Goal: Transaction & Acquisition: Purchase product/service

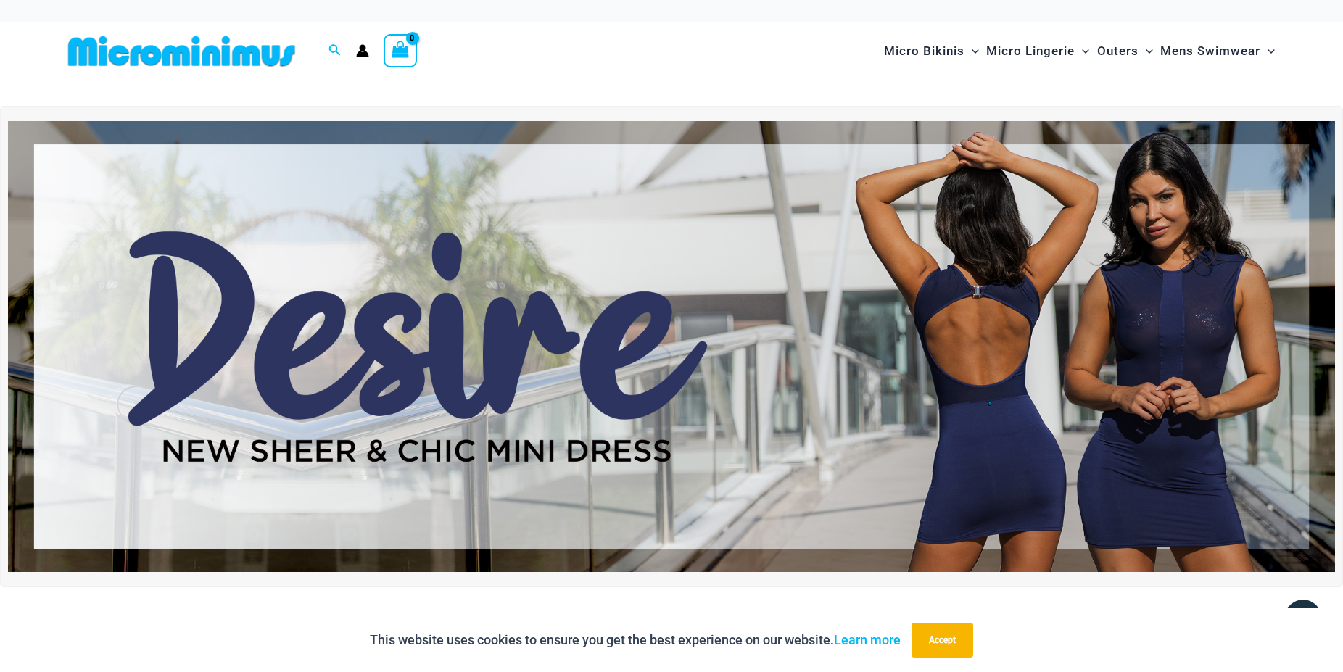
click at [877, 315] on img at bounding box center [671, 346] width 1327 height 451
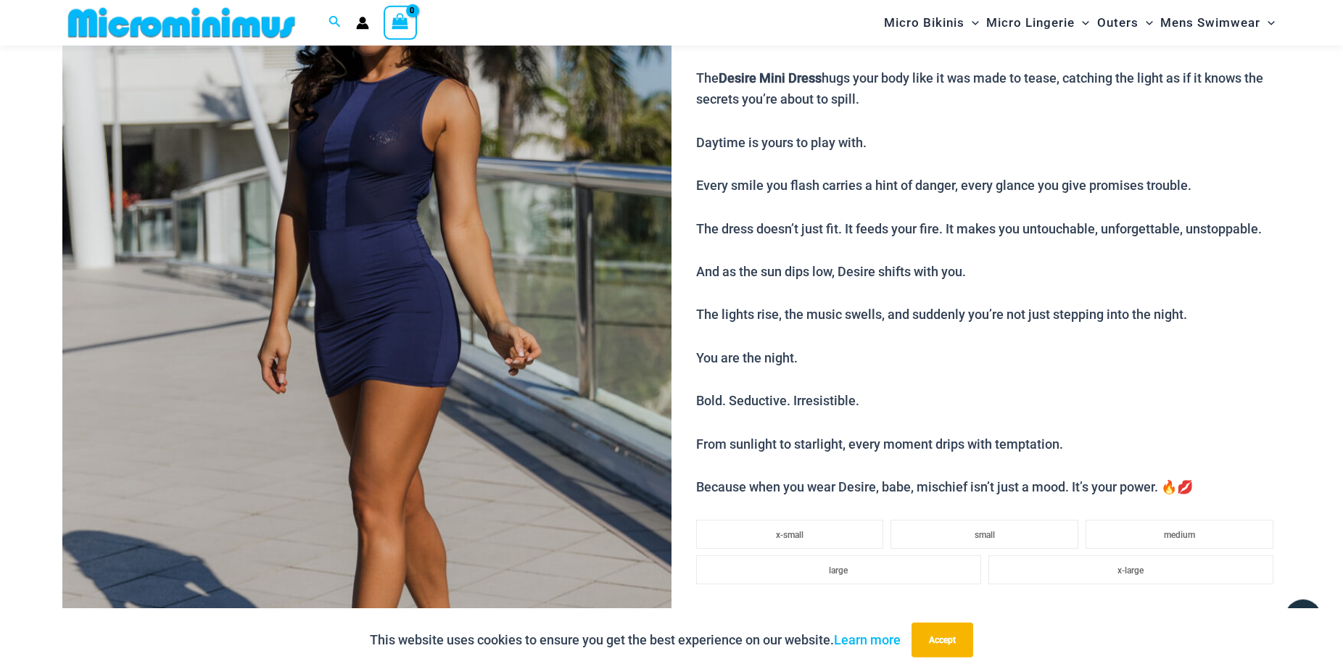
scroll to position [505, 0]
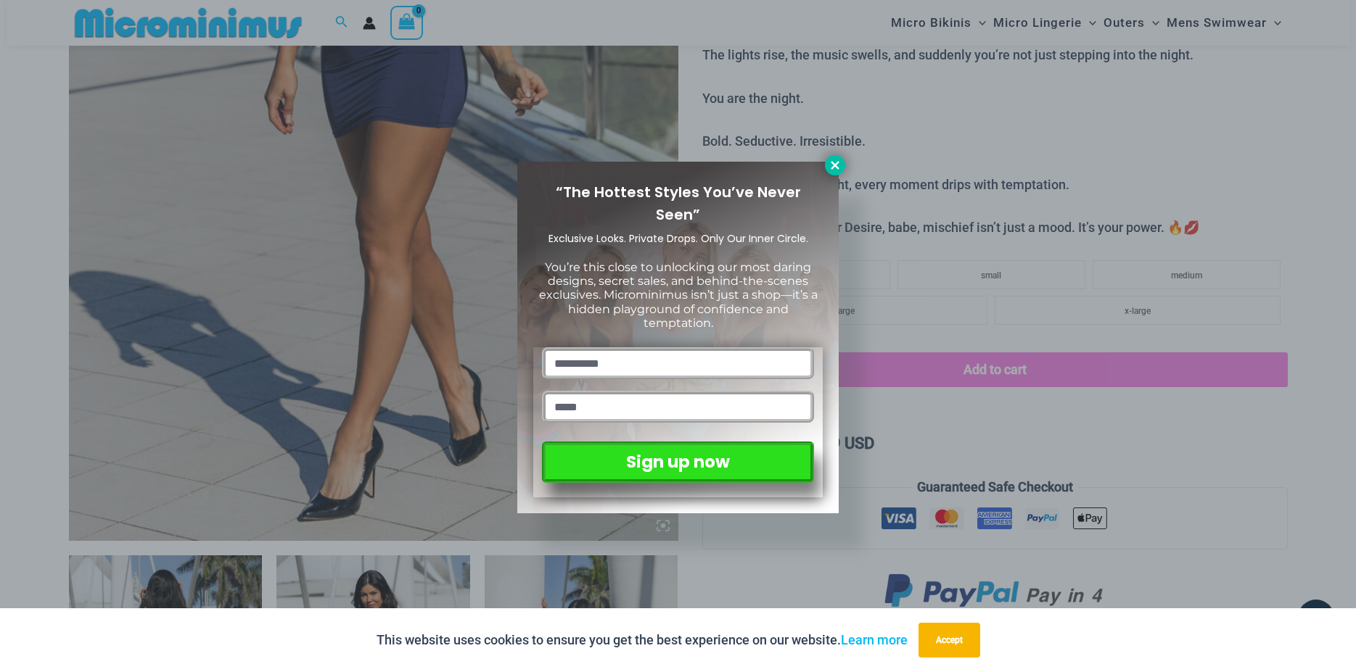
click at [835, 164] on icon at bounding box center [834, 165] width 13 height 13
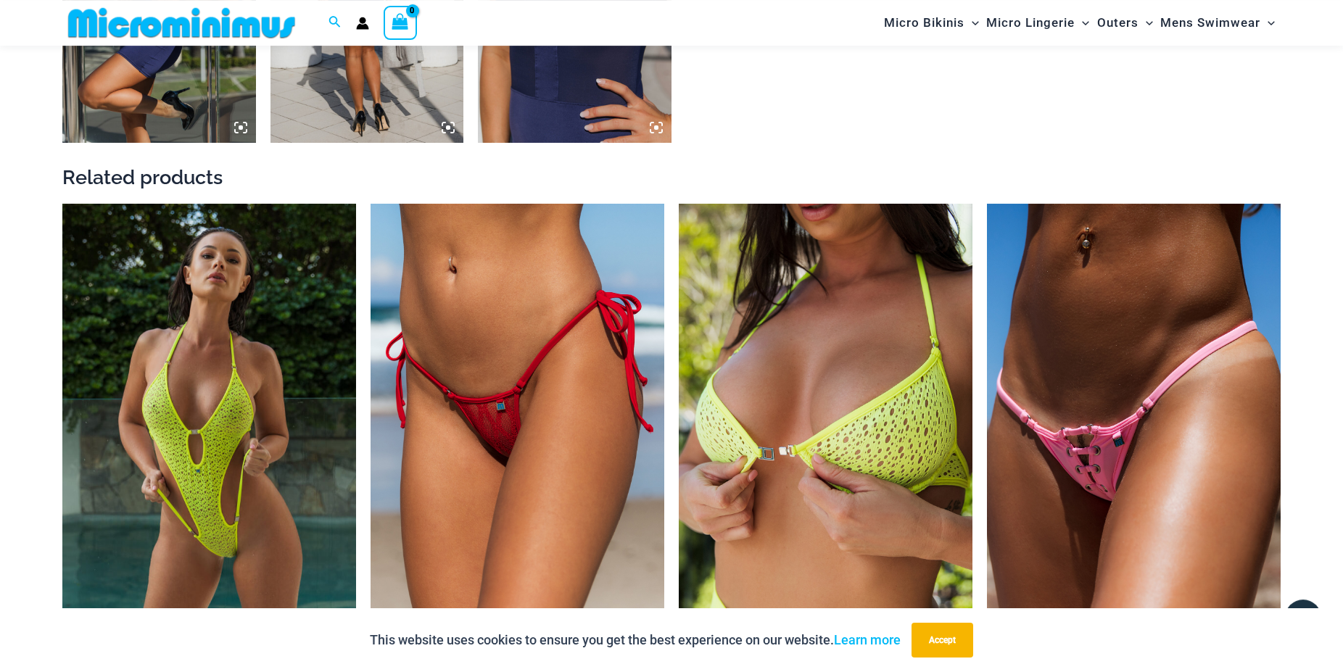
scroll to position [1911, 0]
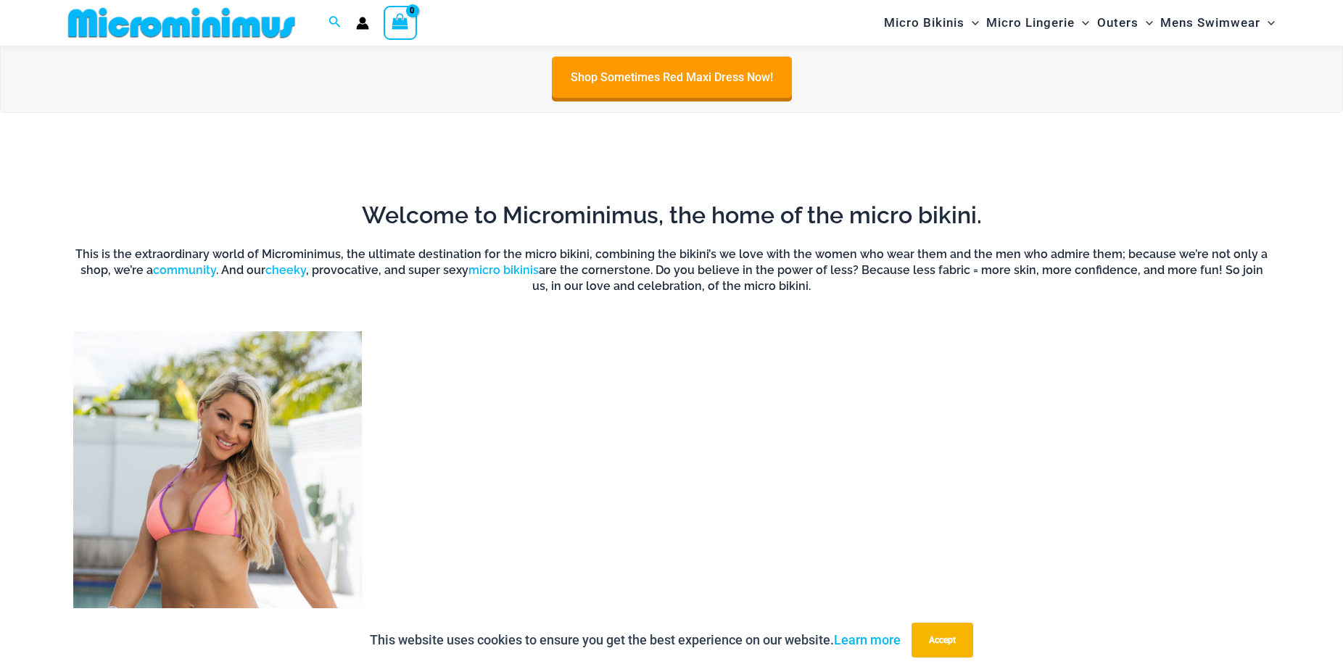
scroll to position [1319, 0]
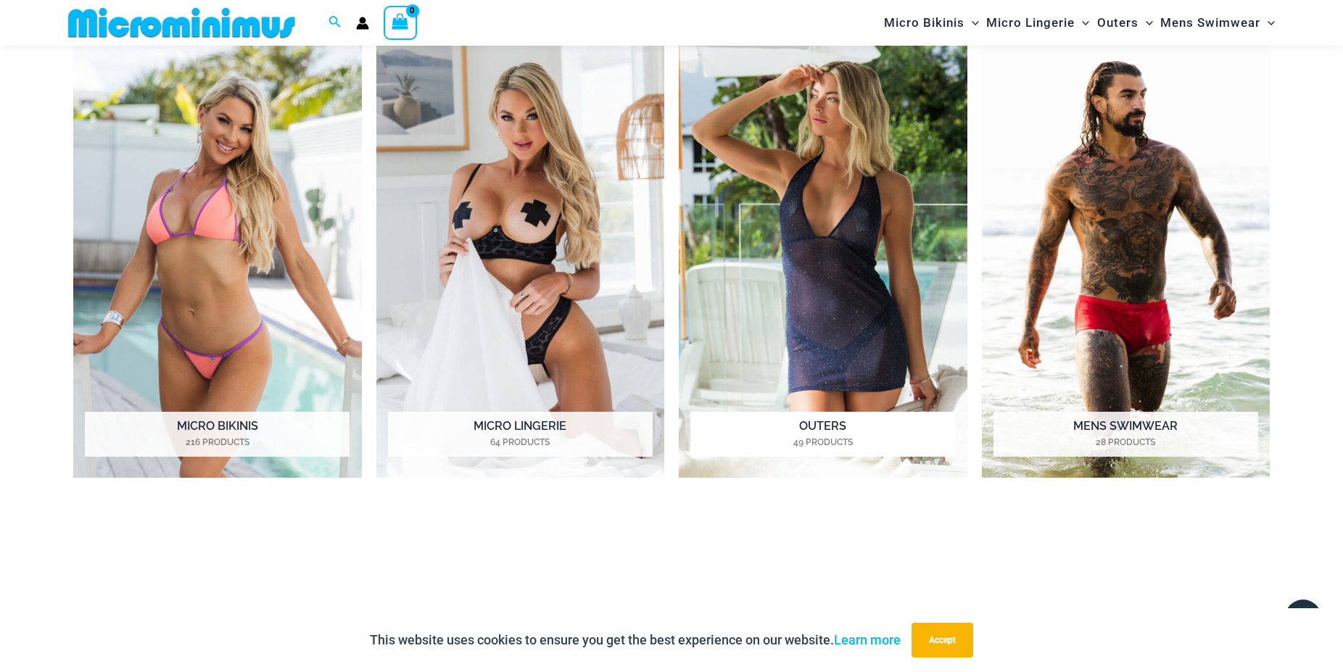
click at [735, 236] on img "Visit product category Outers" at bounding box center [823, 257] width 289 height 443
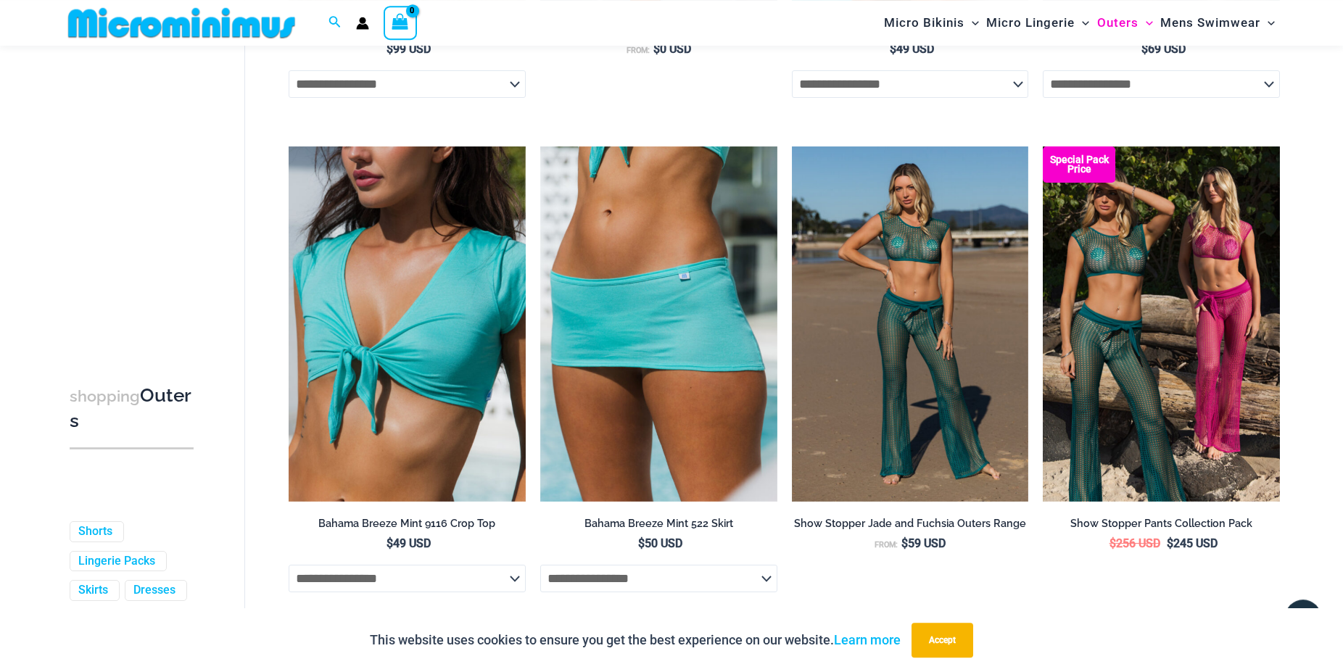
scroll to position [579, 0]
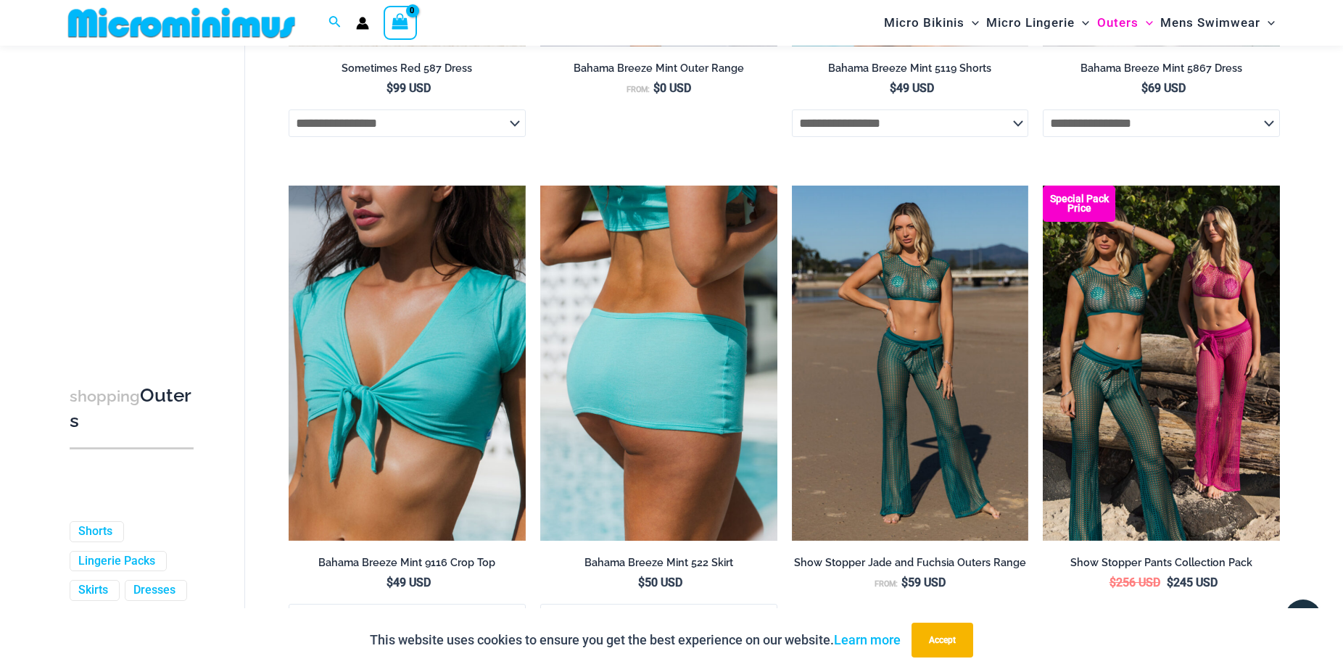
click at [648, 359] on img at bounding box center [658, 363] width 237 height 355
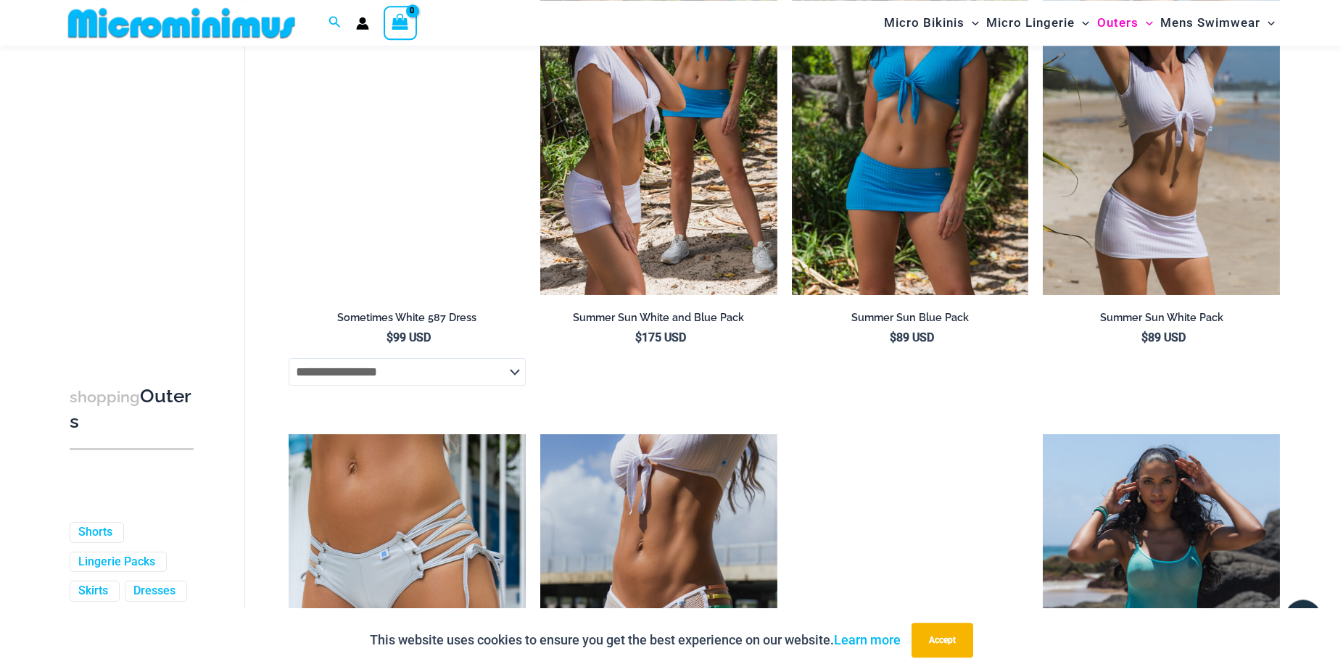
scroll to position [3169, 0]
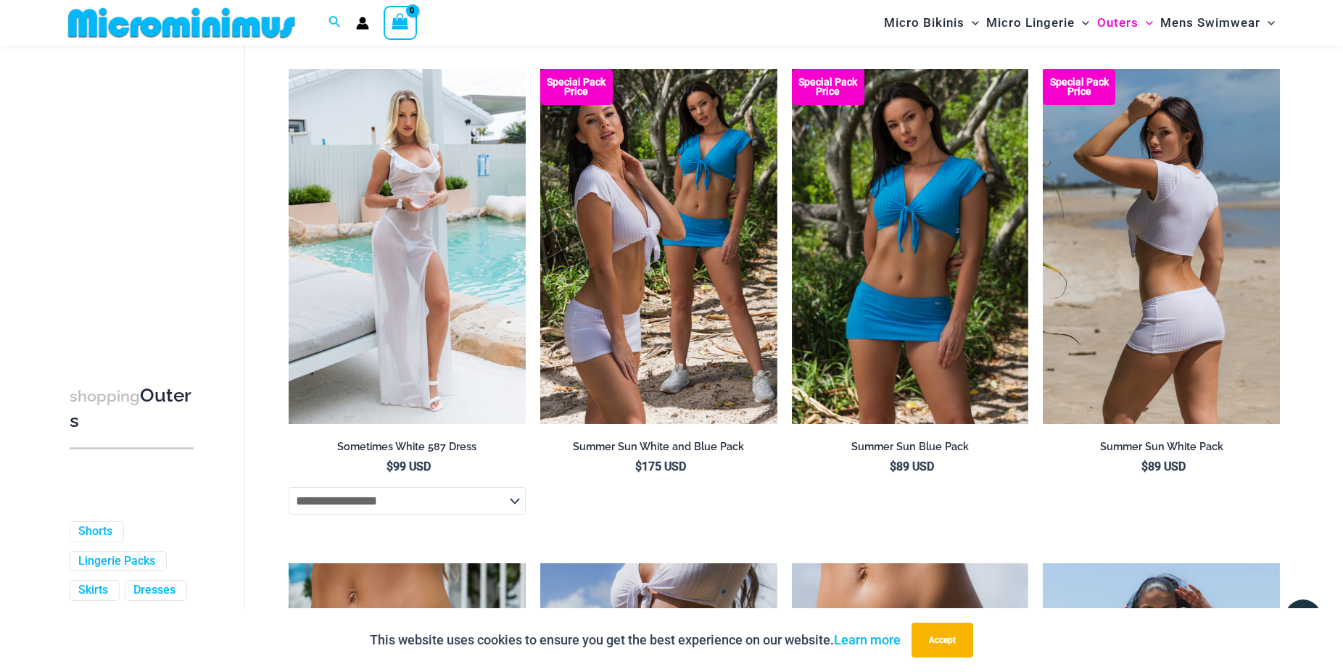
click at [1118, 328] on img at bounding box center [1161, 246] width 237 height 355
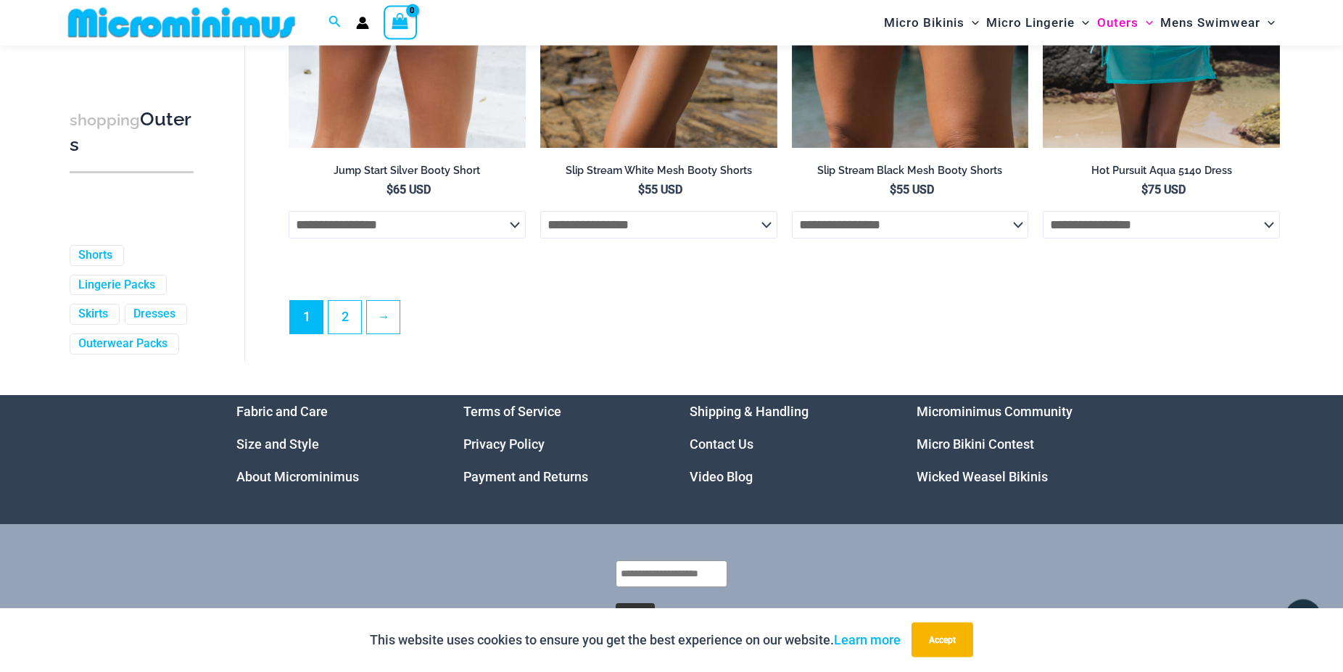
scroll to position [3932, 0]
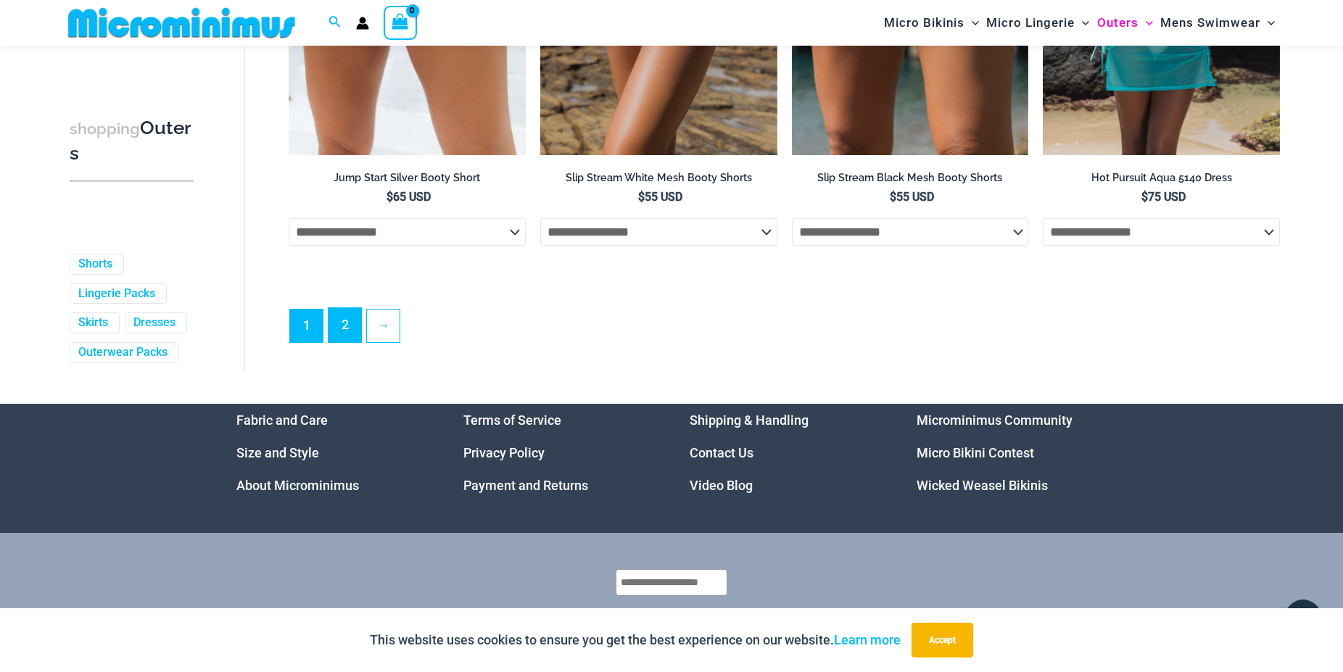
click at [345, 339] on link "2" at bounding box center [345, 325] width 33 height 34
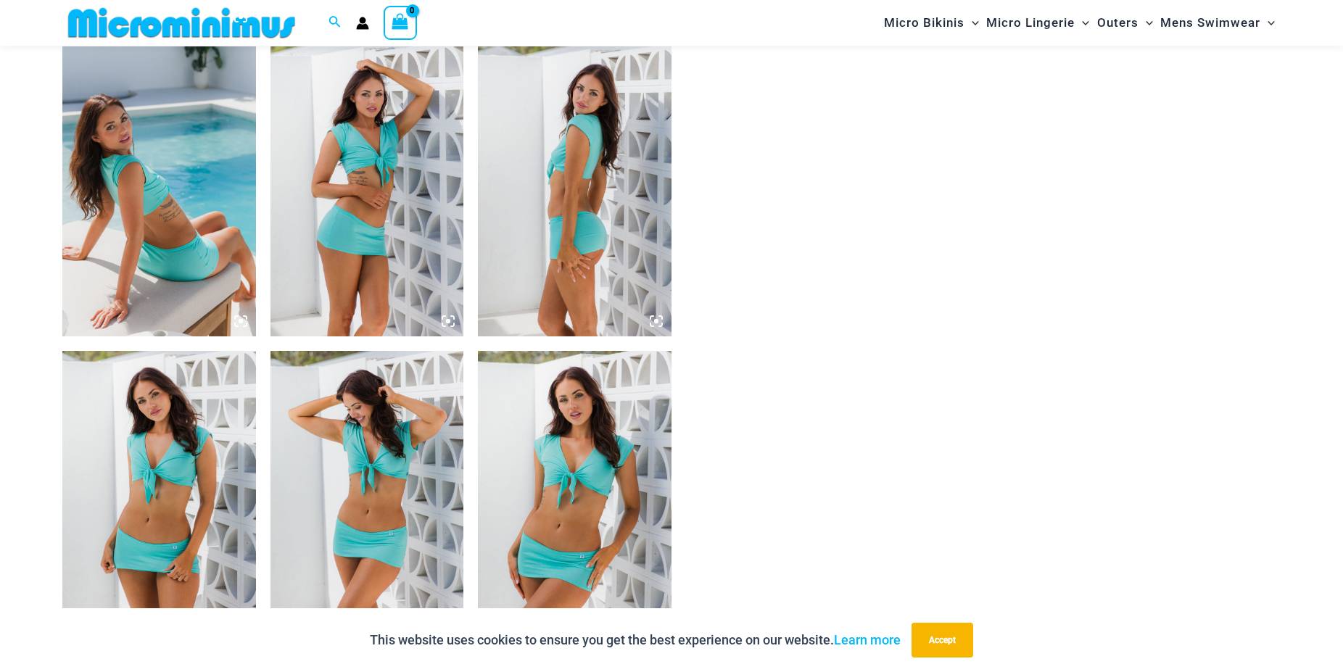
scroll to position [1615, 0]
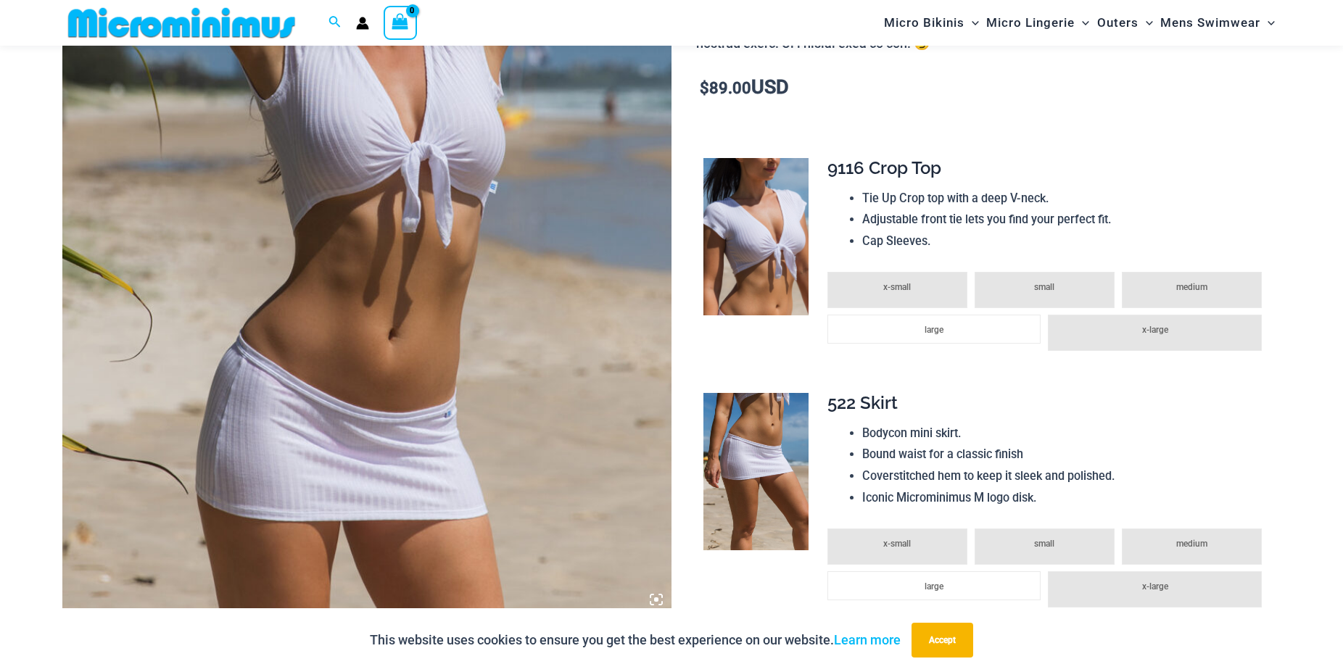
scroll to position [431, 0]
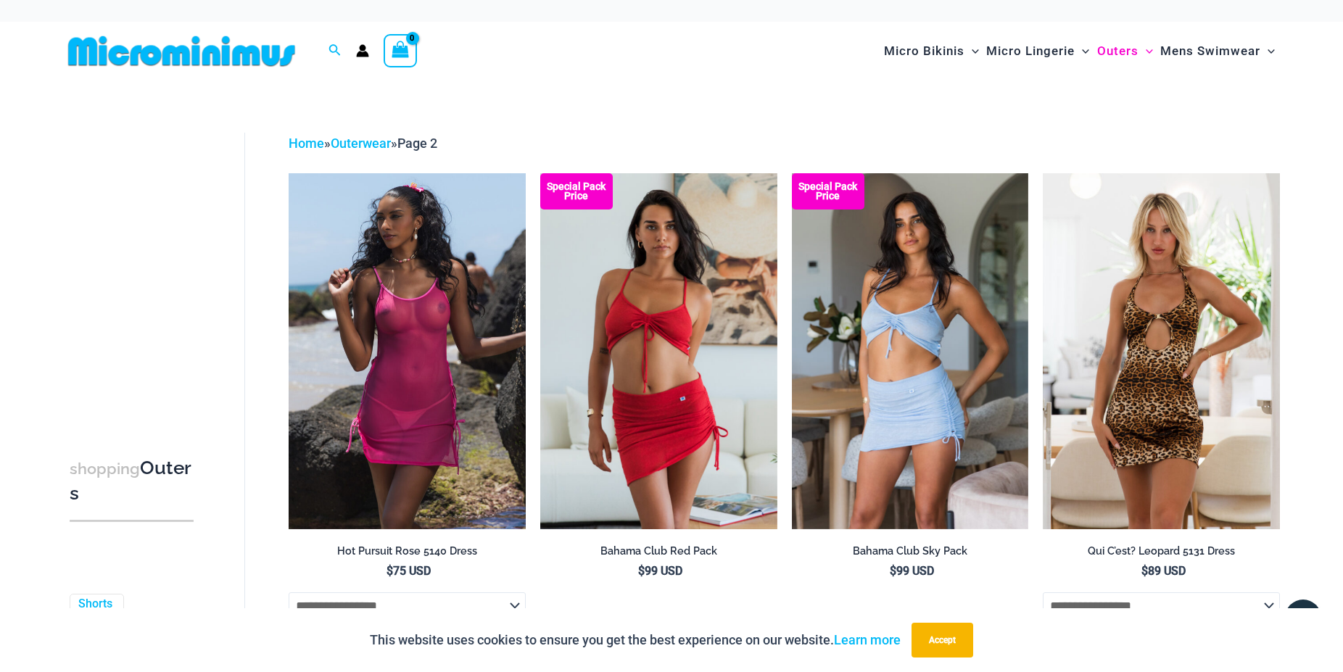
click at [230, 55] on img at bounding box center [181, 51] width 239 height 33
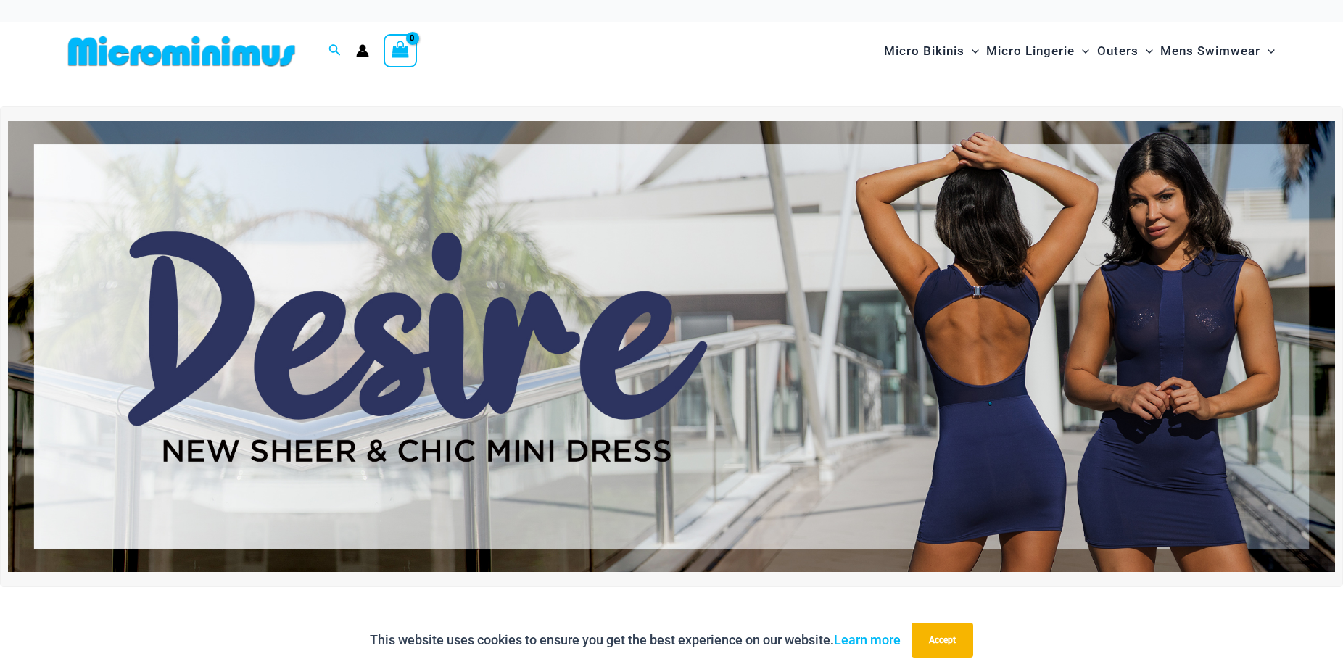
click at [776, 363] on img at bounding box center [671, 346] width 1327 height 451
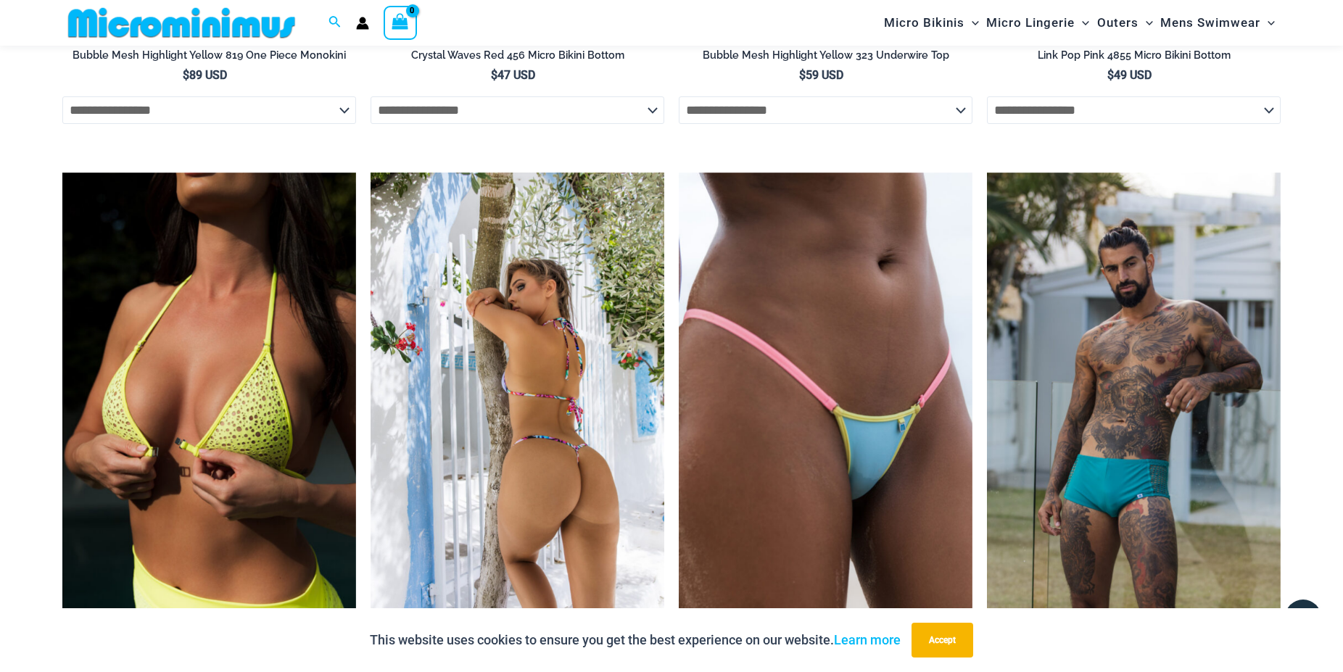
scroll to position [2059, 0]
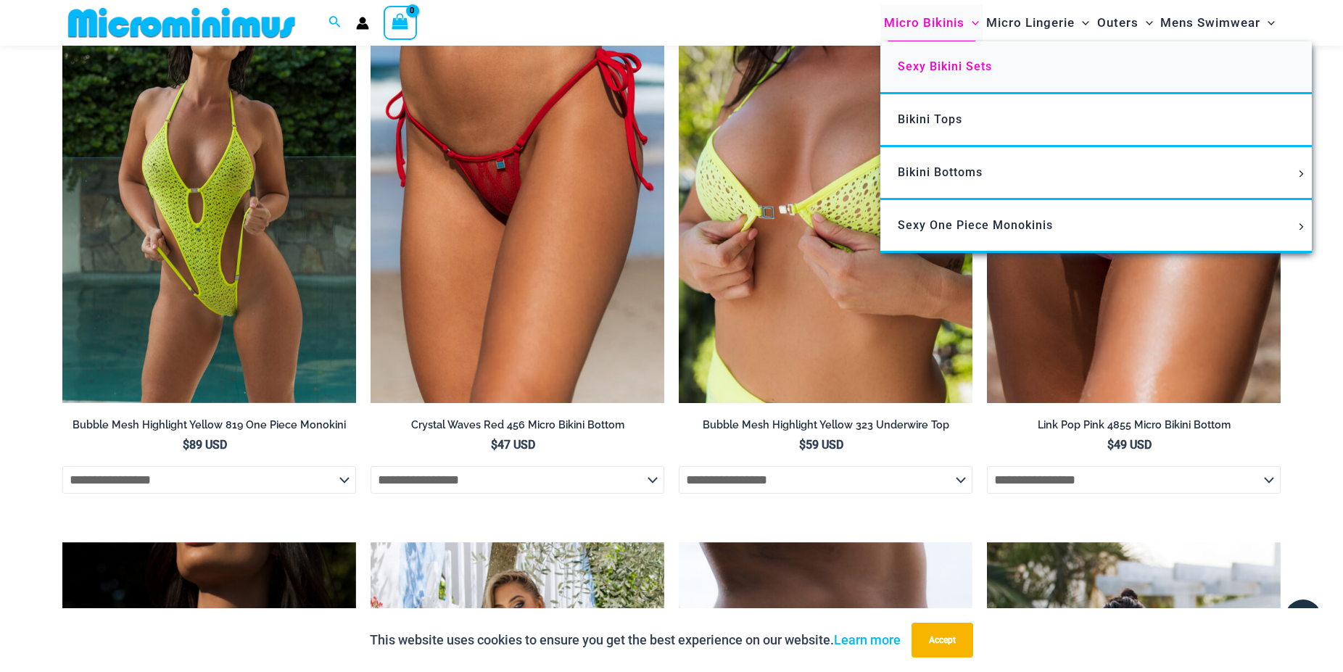
click at [946, 65] on span "Sexy Bikini Sets" at bounding box center [945, 66] width 94 height 14
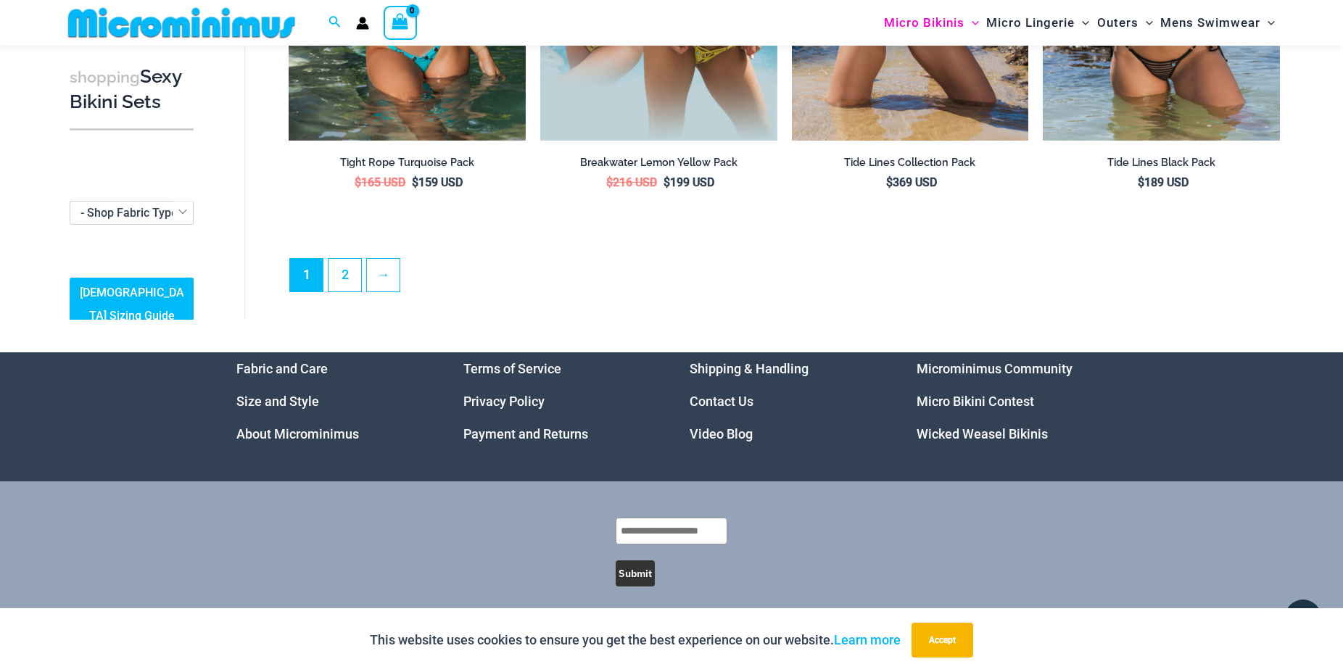
scroll to position [3596, 0]
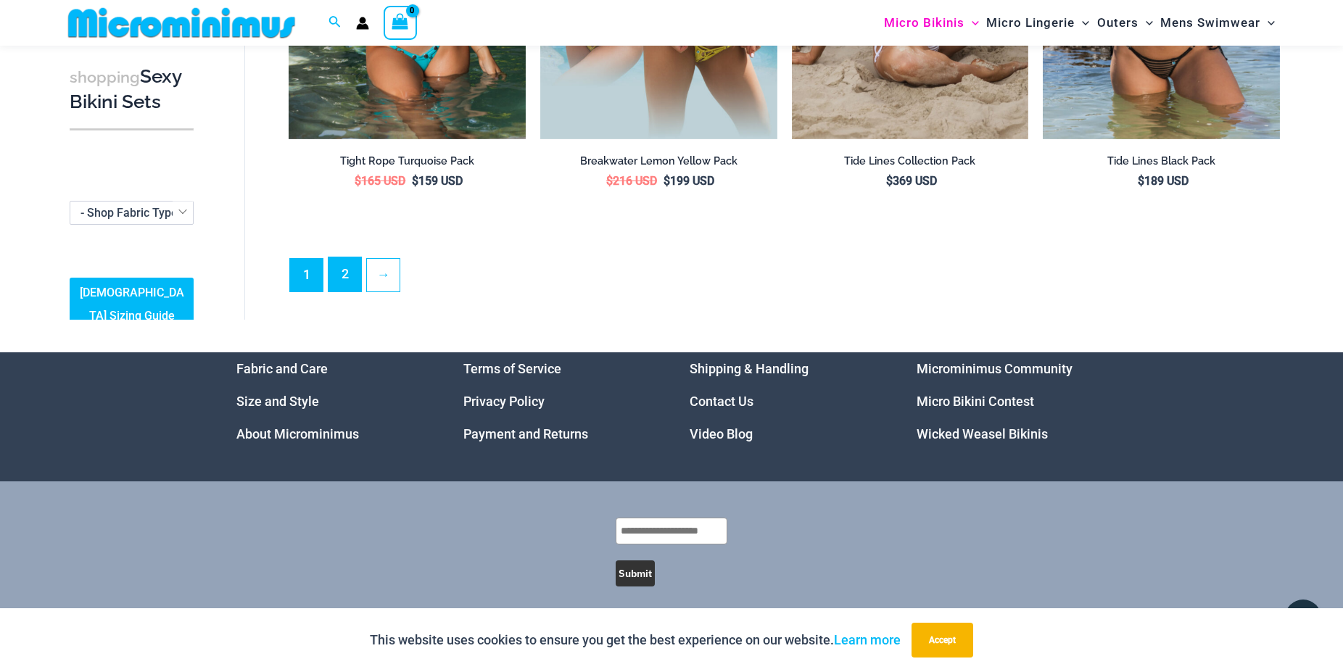
click at [359, 273] on link "2" at bounding box center [345, 275] width 33 height 34
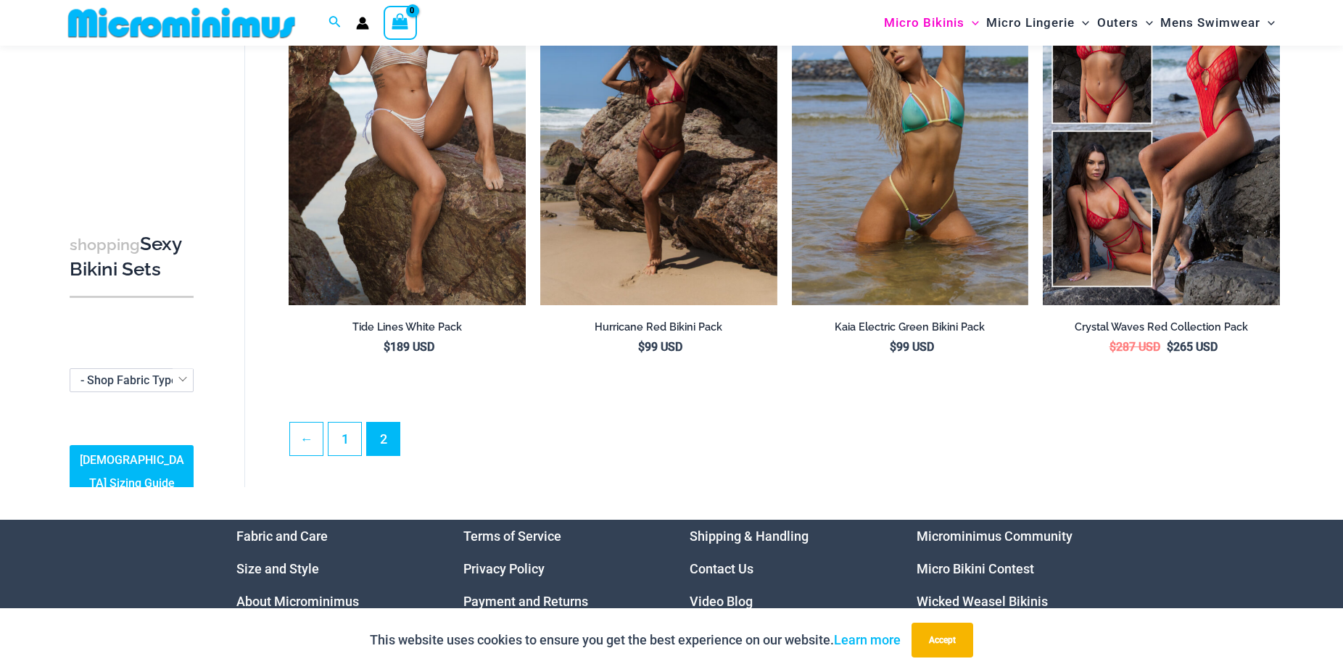
scroll to position [390, 0]
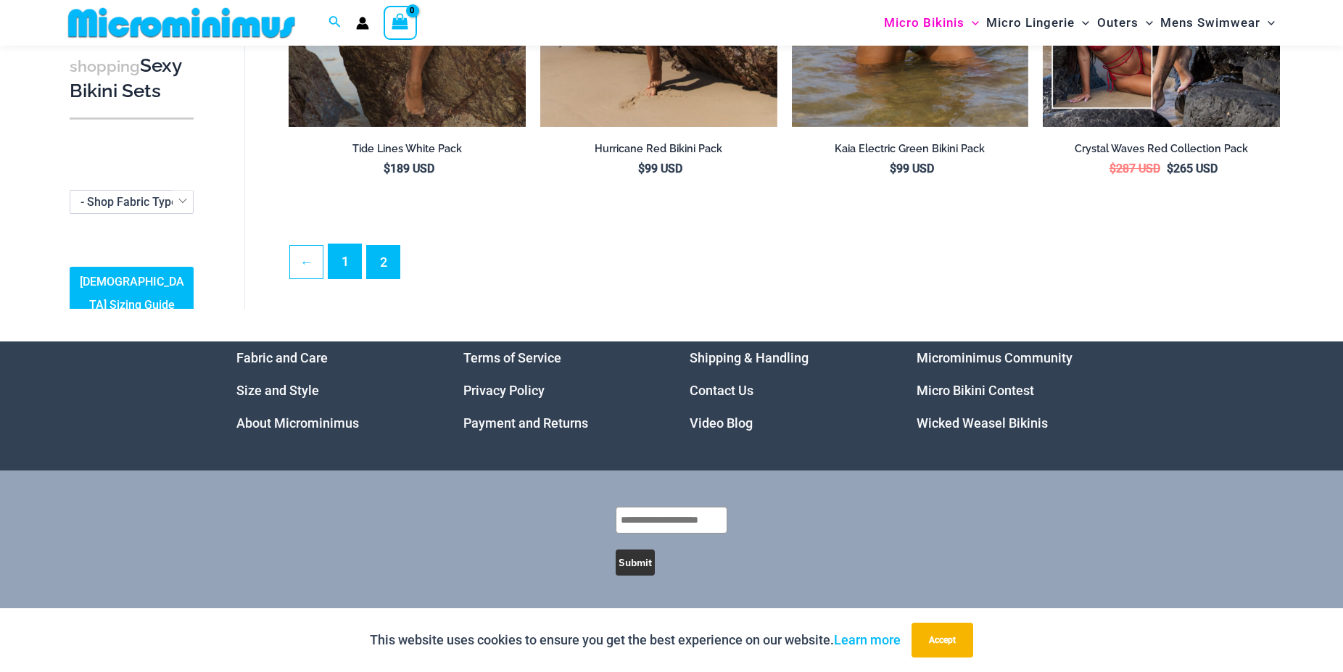
click at [347, 268] on link "1" at bounding box center [345, 261] width 33 height 34
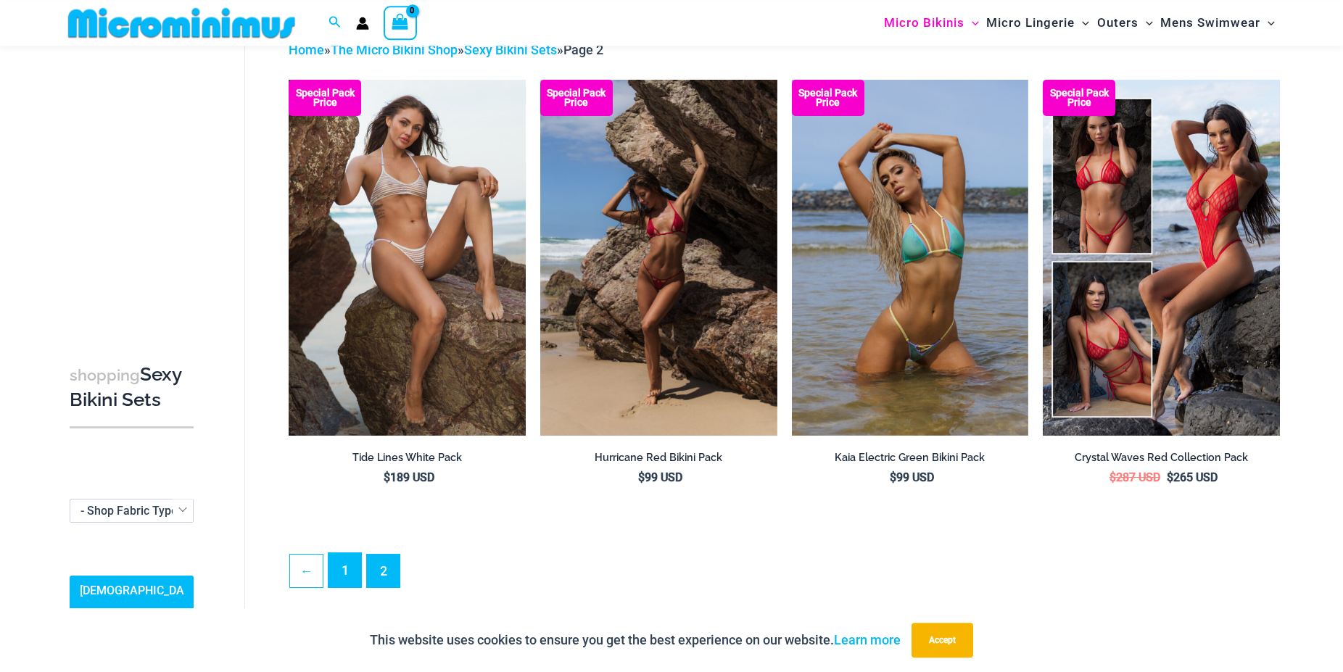
scroll to position [0, 0]
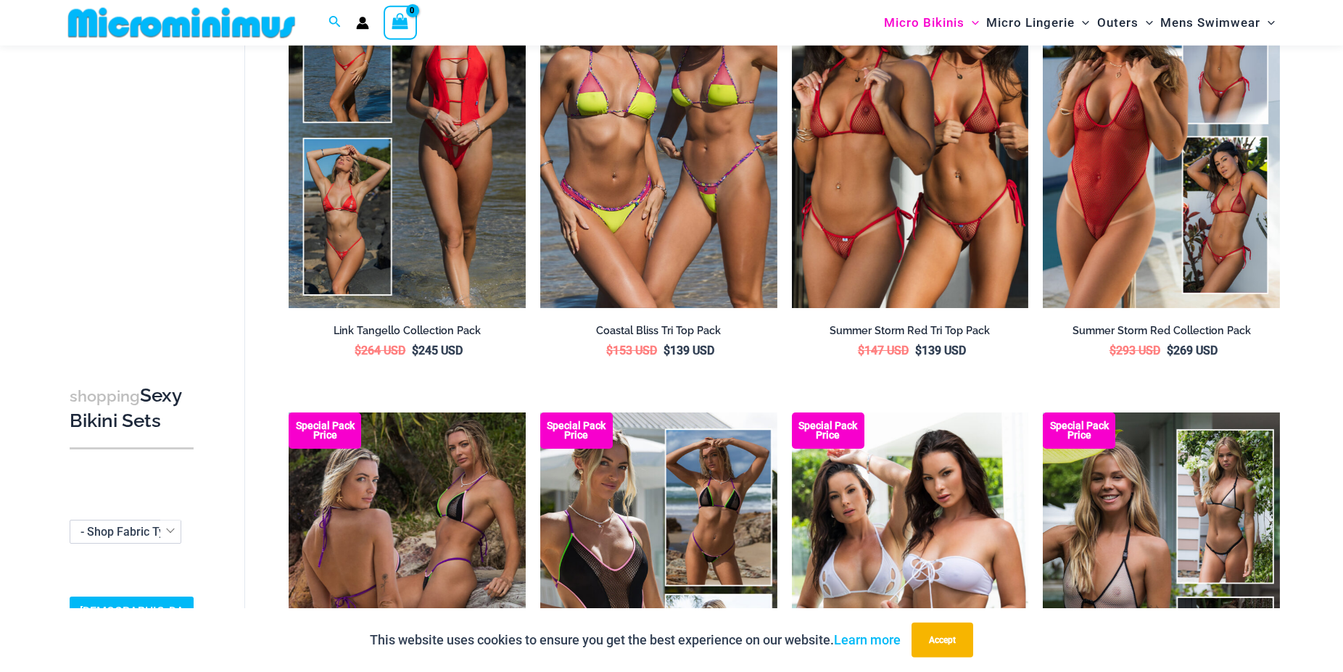
scroll to position [1319, 0]
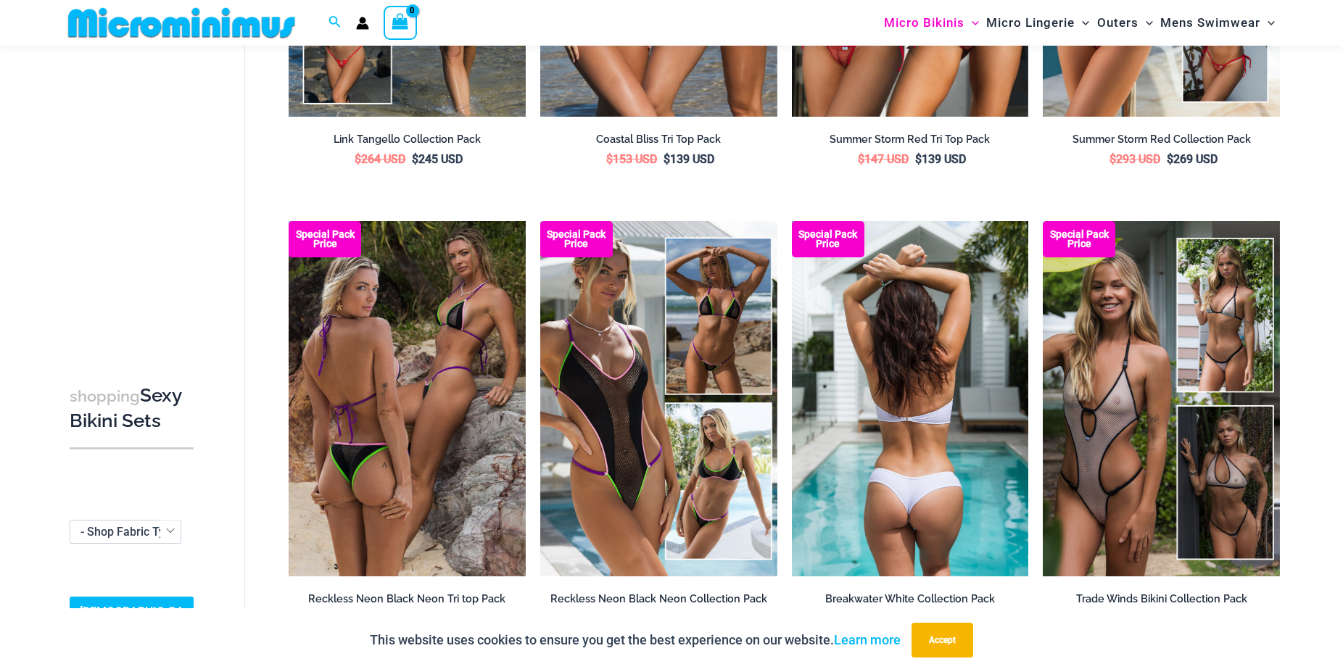
click at [847, 382] on img at bounding box center [910, 398] width 237 height 355
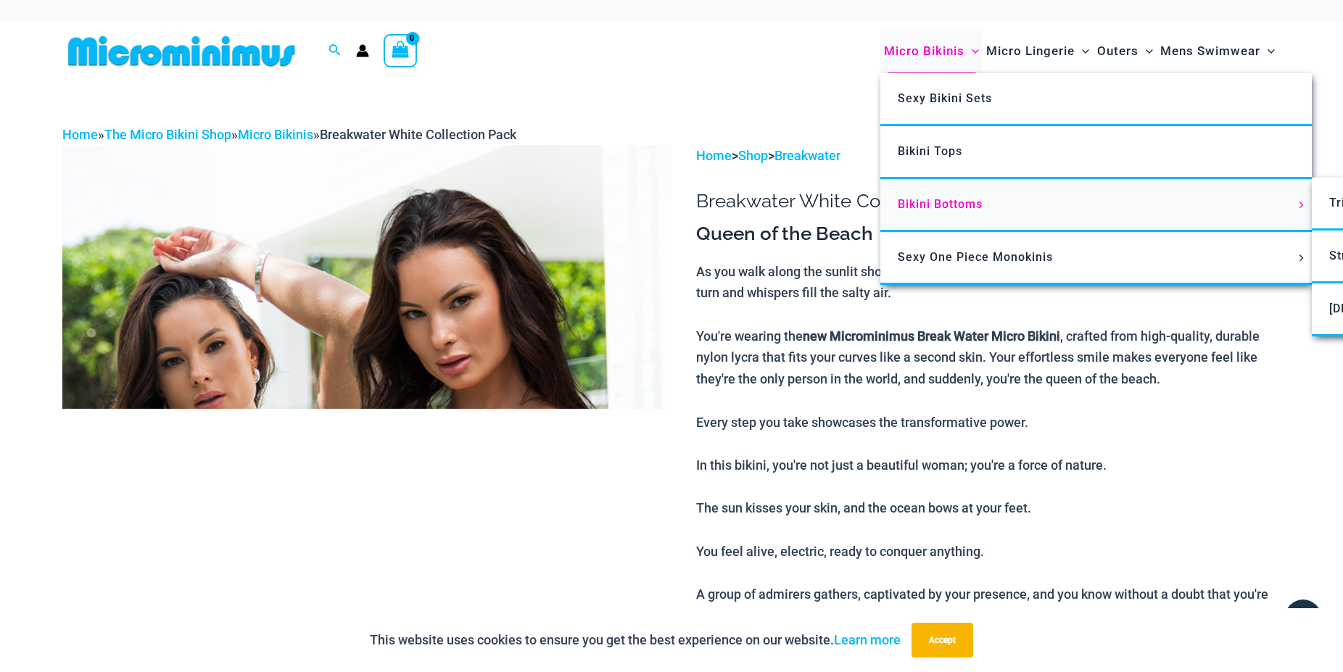
click at [950, 214] on link "Bikini Bottoms" at bounding box center [1097, 205] width 432 height 53
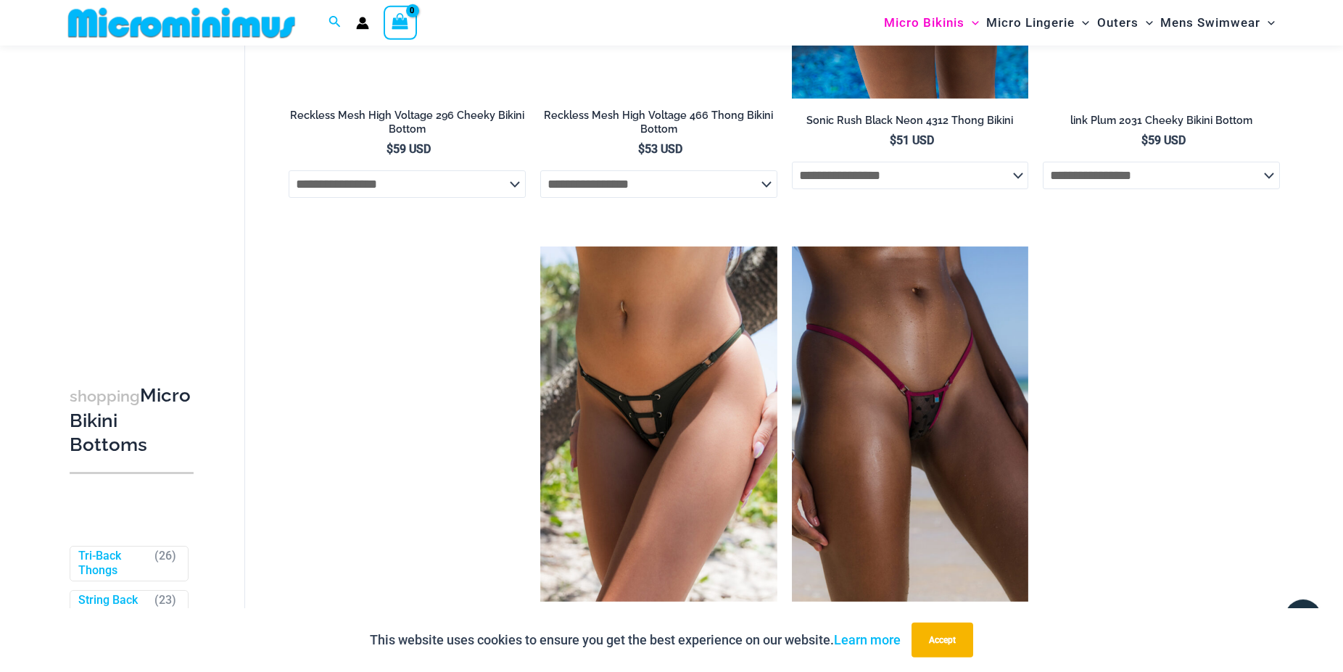
scroll to position [4204, 0]
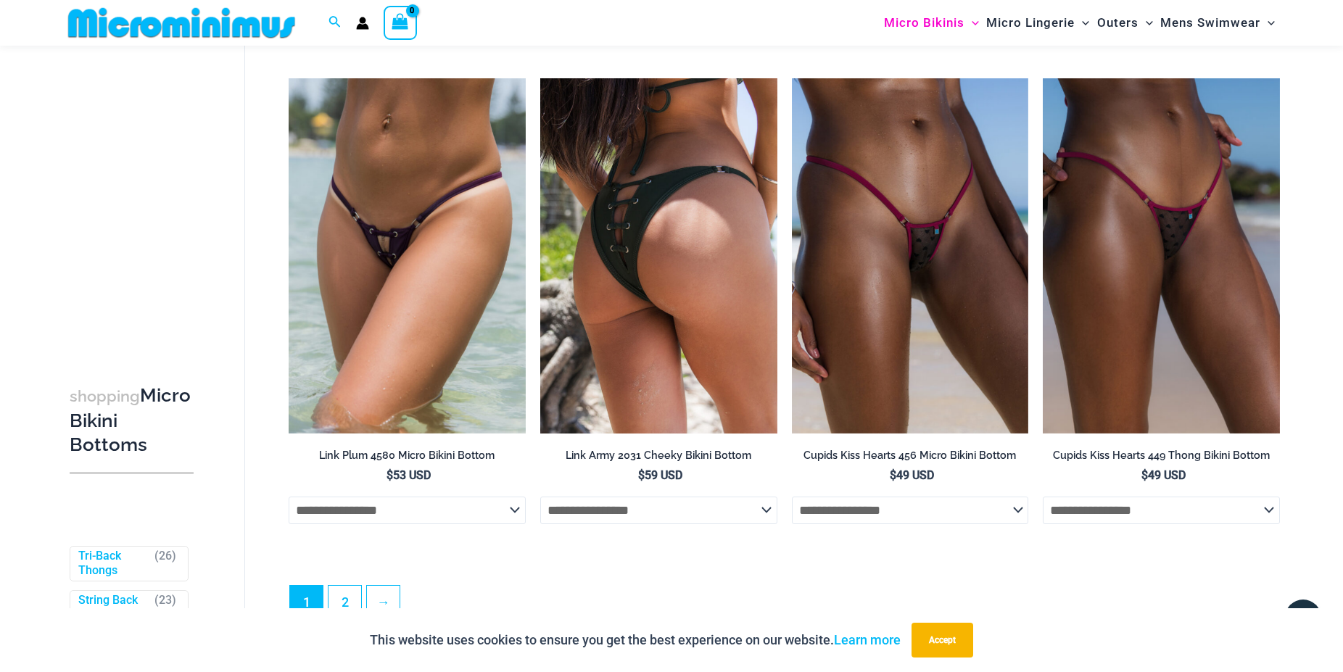
click at [668, 301] on img at bounding box center [658, 255] width 237 height 355
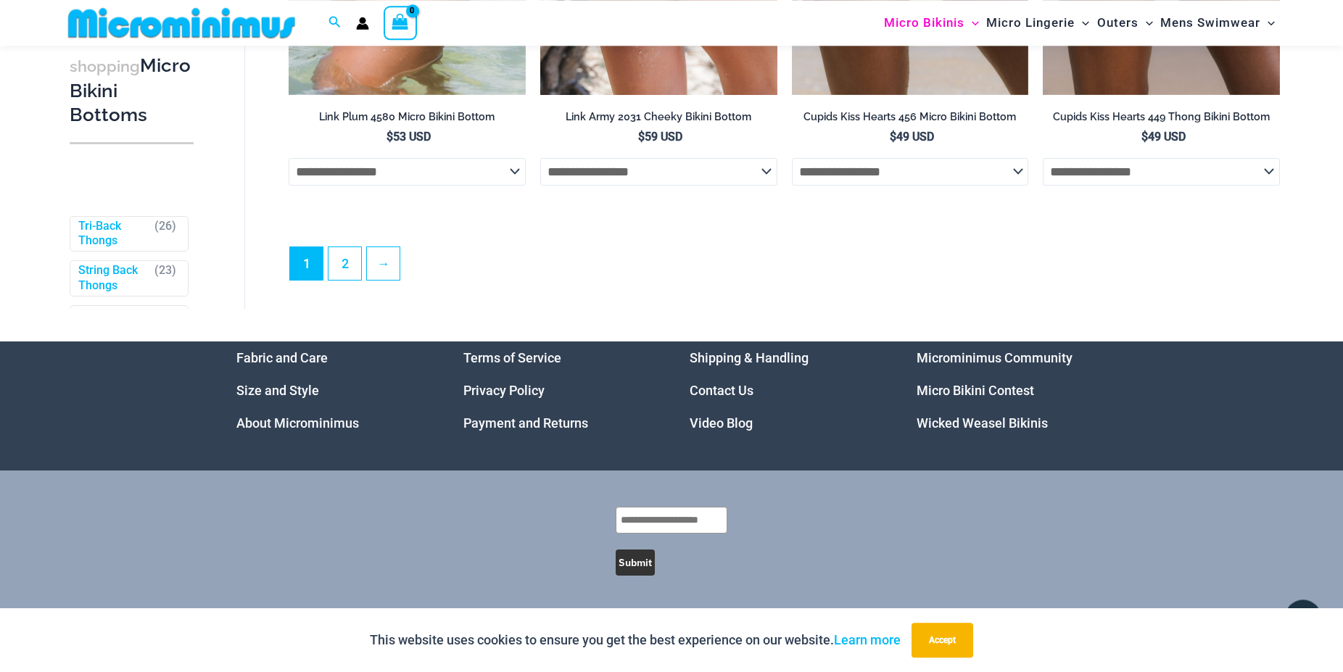
scroll to position [4573, 0]
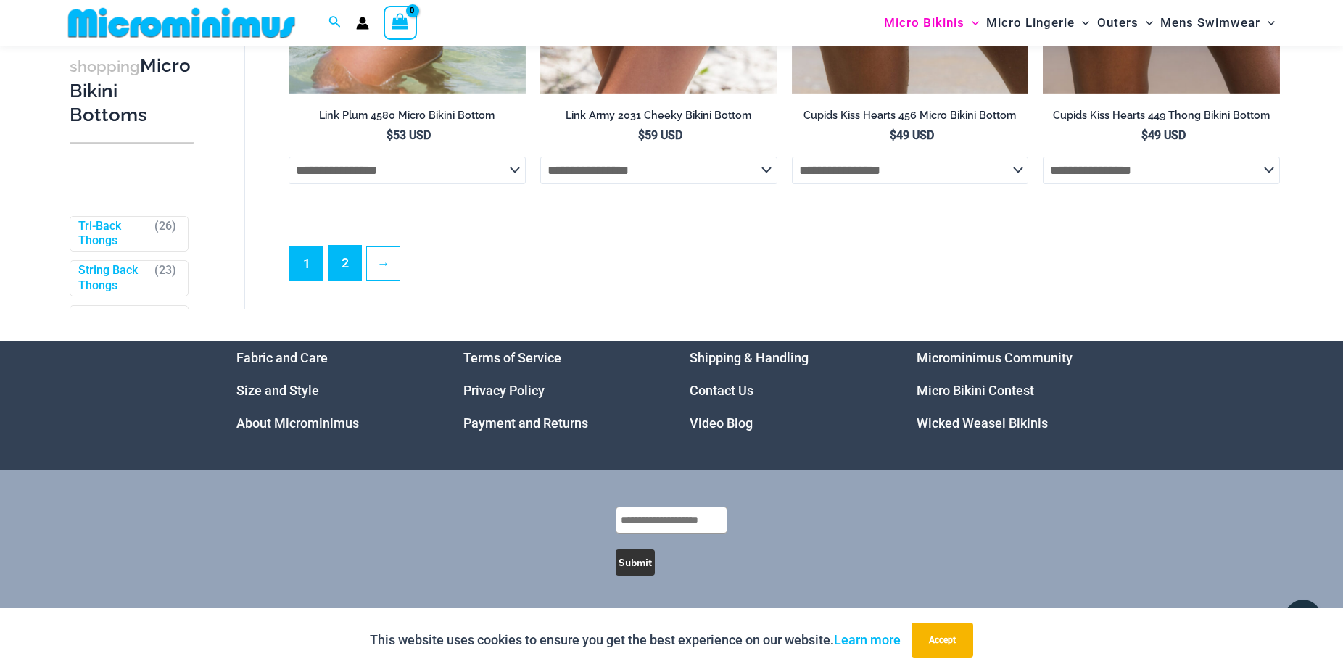
click at [355, 271] on link "2" at bounding box center [345, 263] width 33 height 34
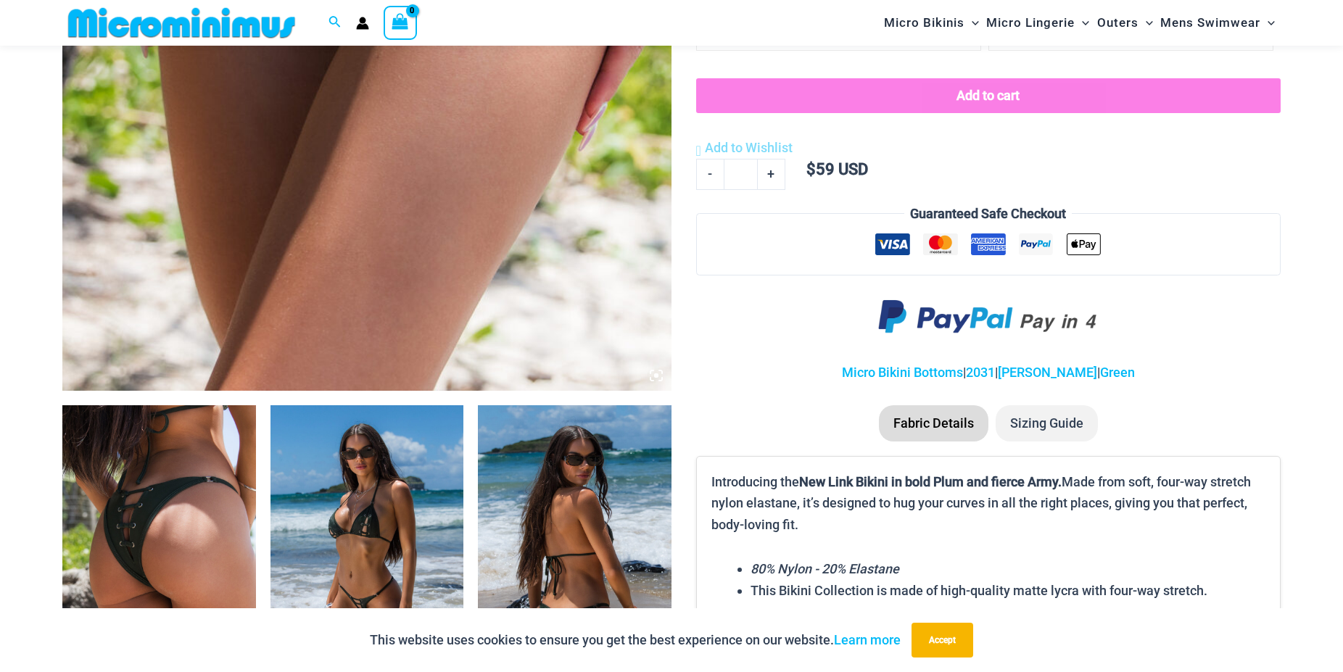
scroll to position [951, 0]
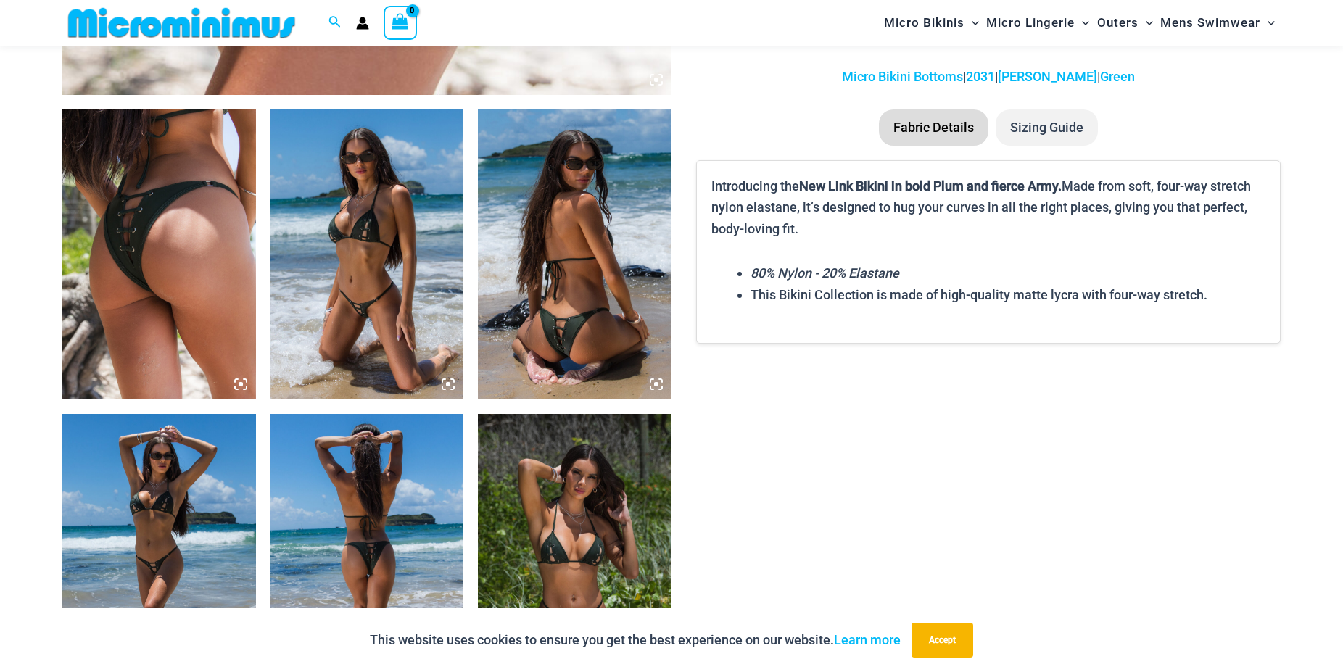
click at [399, 302] on img at bounding box center [368, 255] width 194 height 290
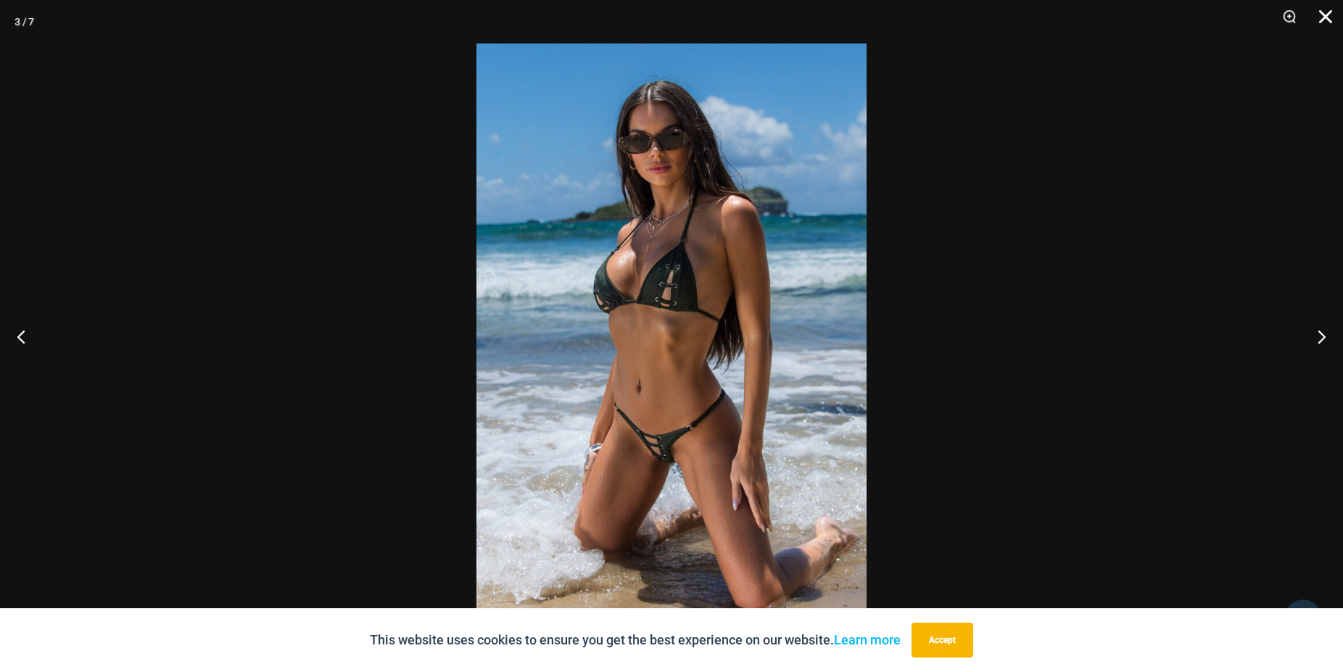
click at [1326, 15] on button "Close" at bounding box center [1321, 22] width 36 height 44
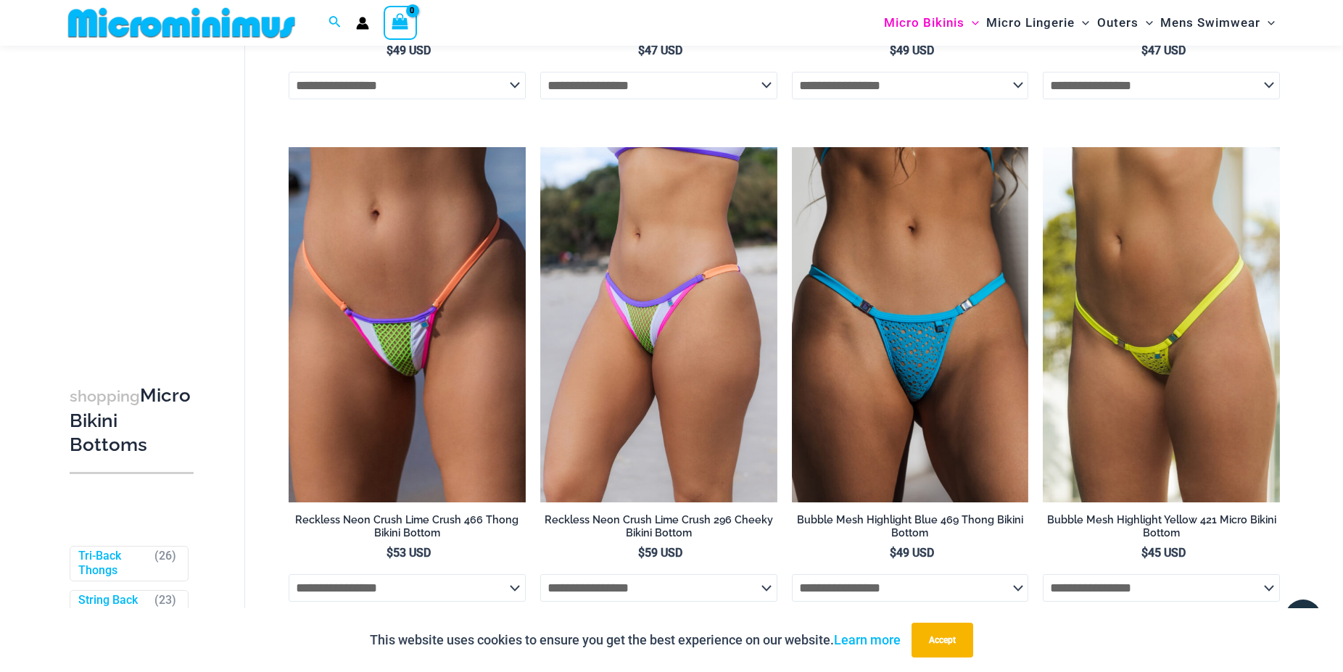
scroll to position [2010, 0]
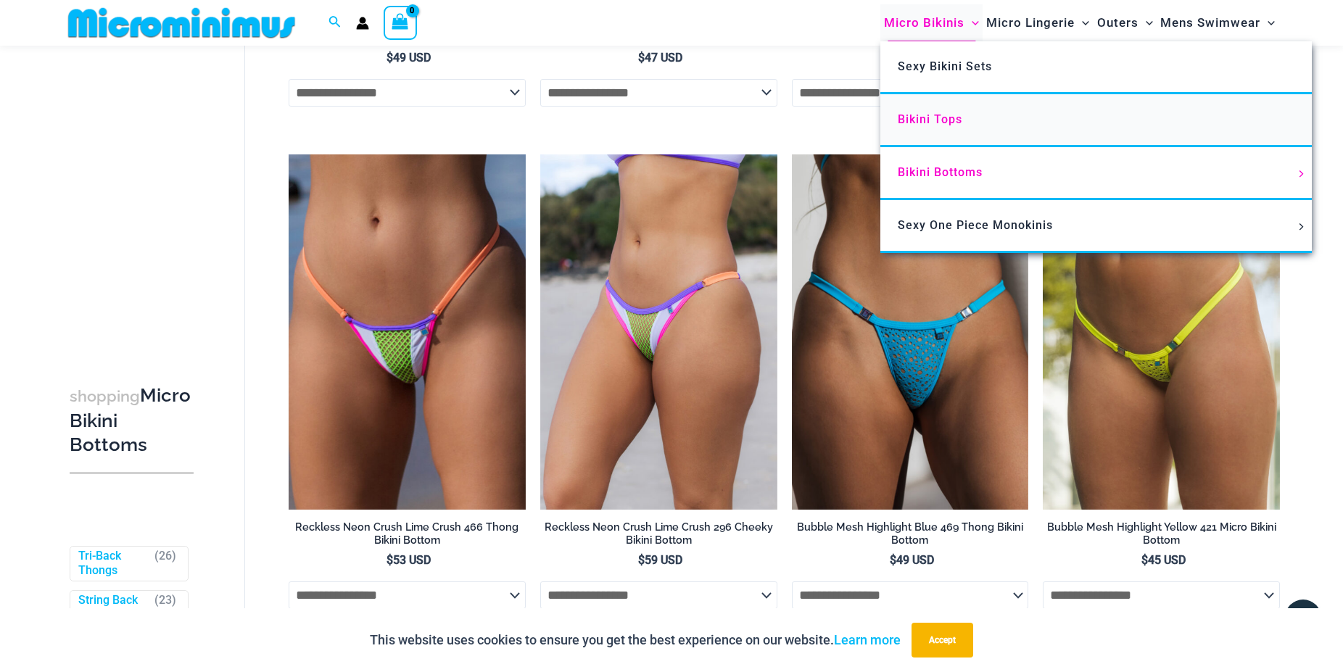
click at [954, 125] on span "Bikini Tops" at bounding box center [930, 119] width 65 height 14
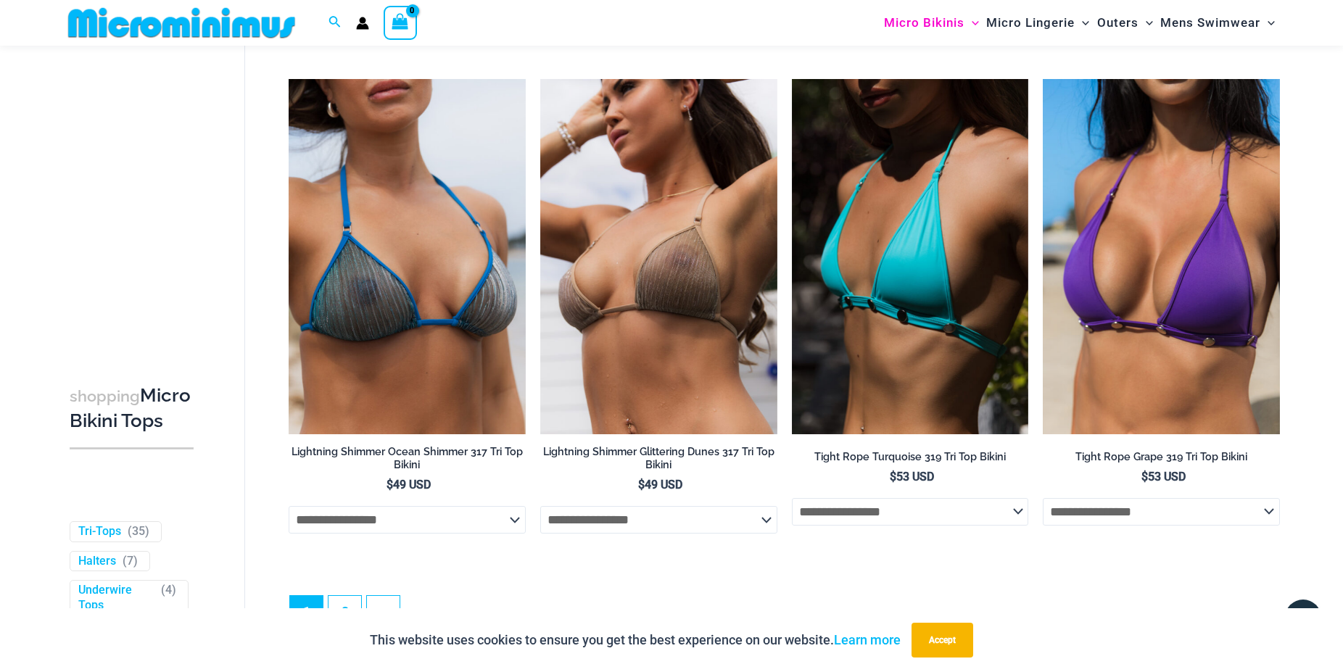
scroll to position [4341, 0]
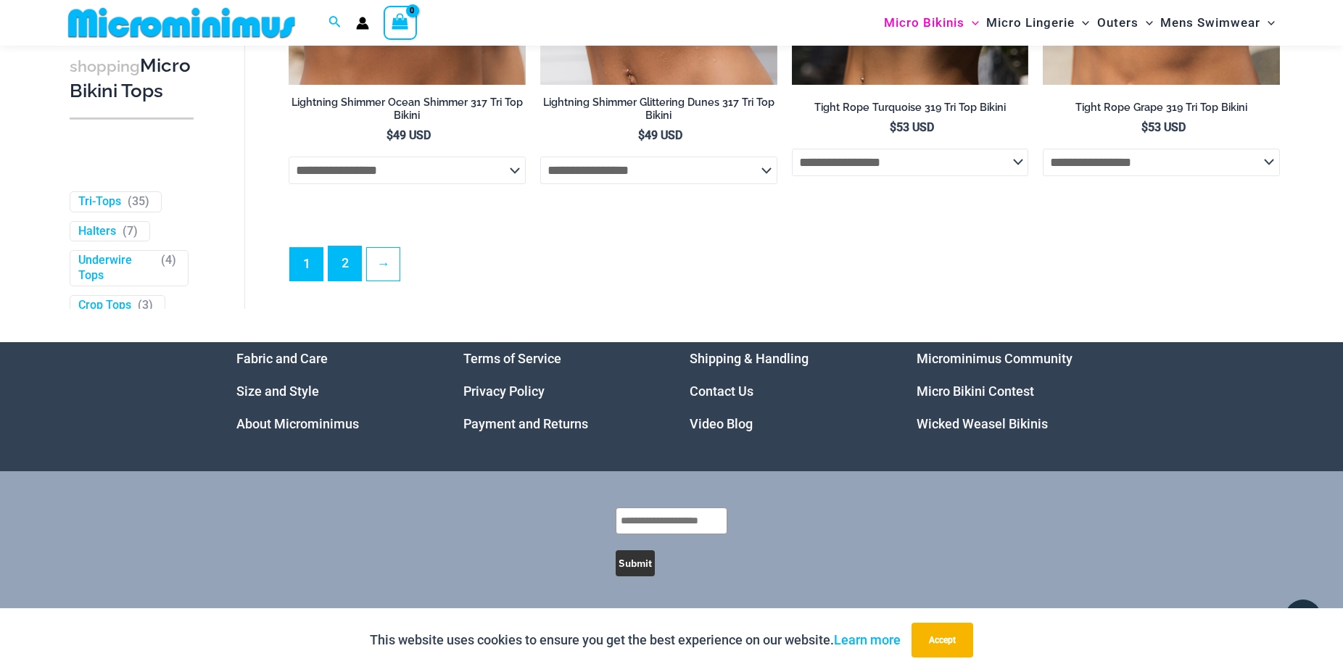
click at [335, 263] on link "2" at bounding box center [345, 264] width 33 height 34
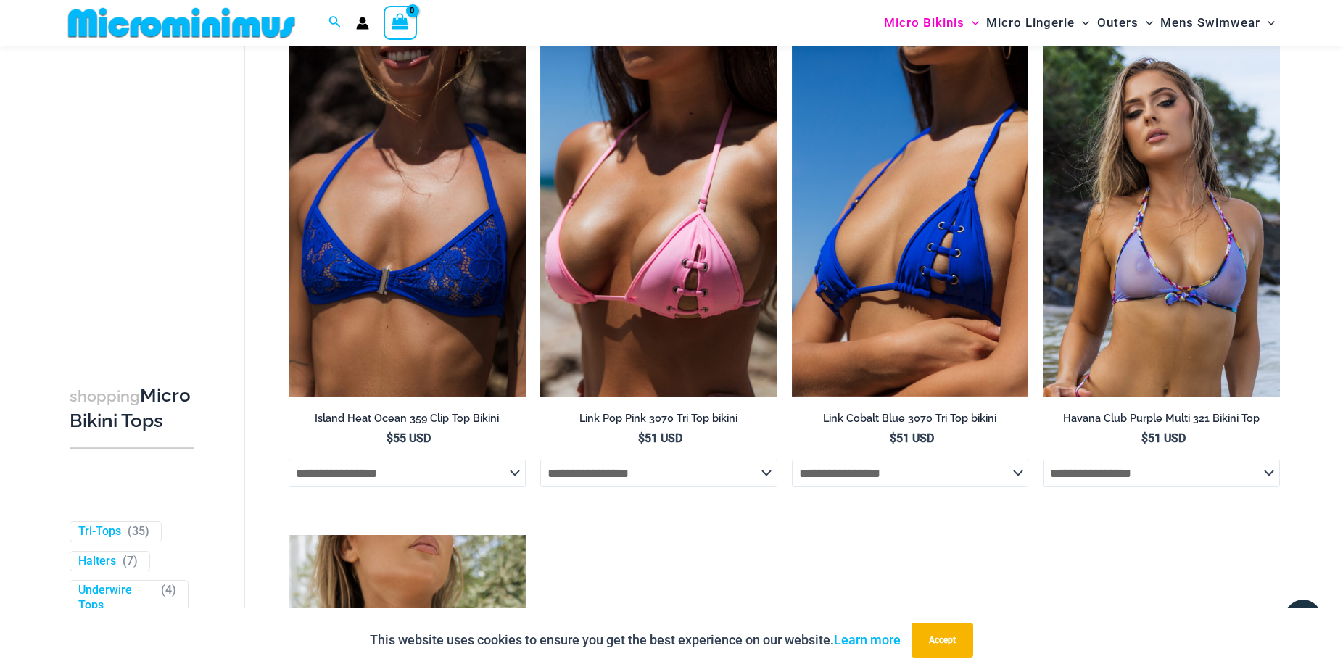
scroll to position [1689, 0]
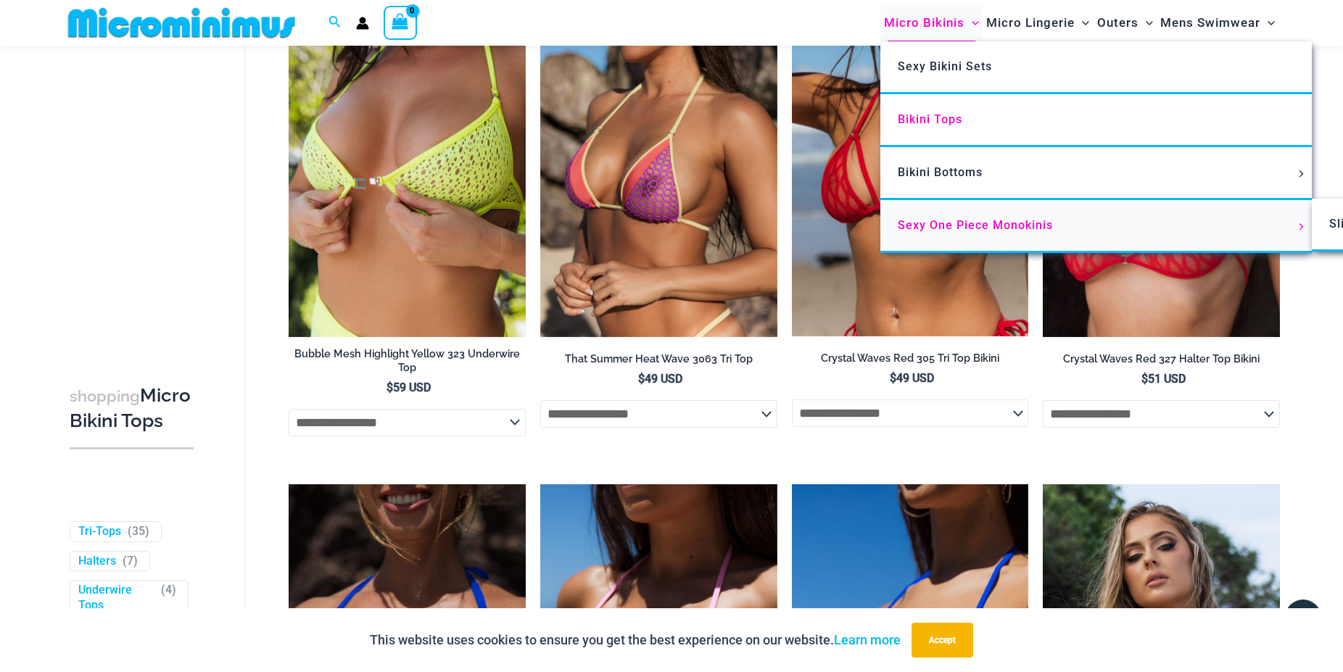
click at [963, 219] on span "Sexy One Piece Monokinis" at bounding box center [975, 225] width 155 height 14
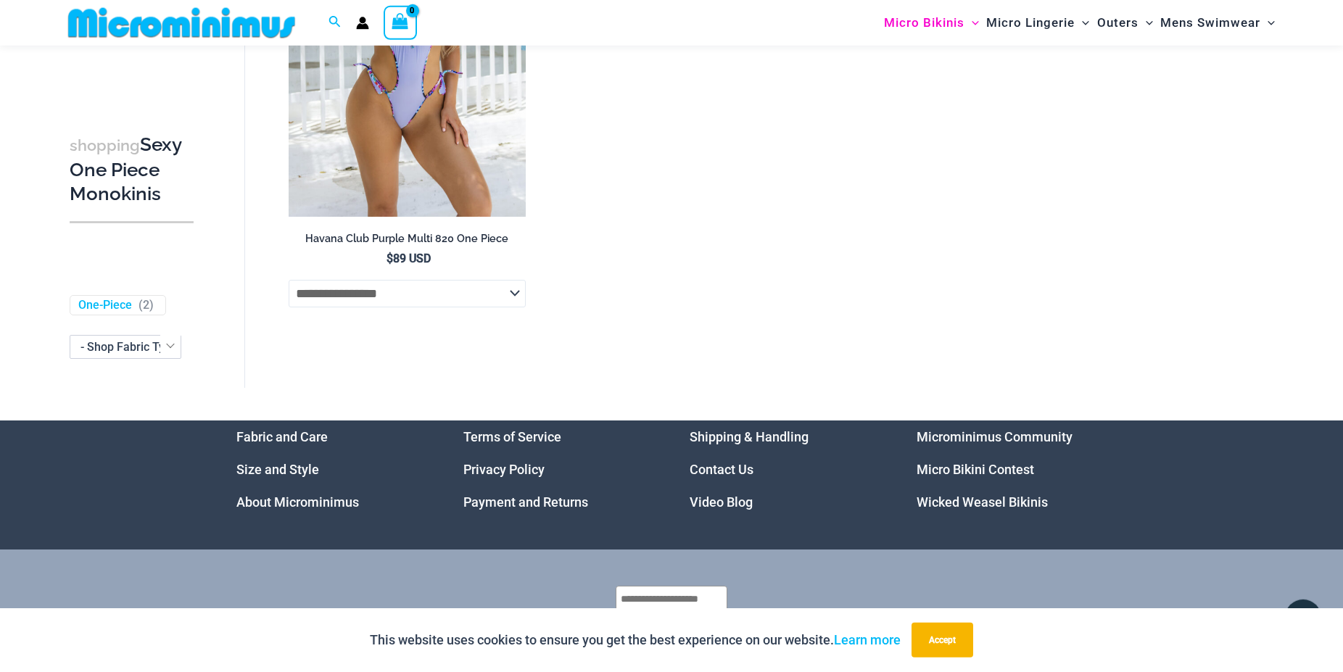
scroll to position [3317, 0]
